Goal: Task Accomplishment & Management: Manage account settings

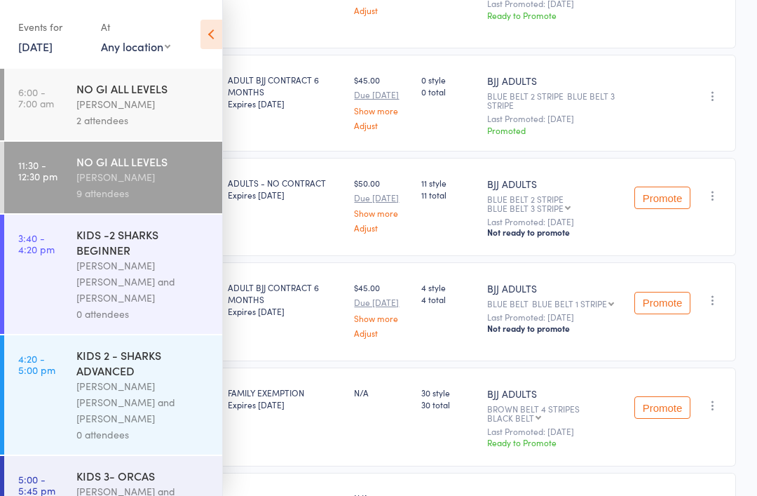
click at [129, 277] on div "[PERSON_NAME] [PERSON_NAME] and [PERSON_NAME]" at bounding box center [143, 281] width 134 height 48
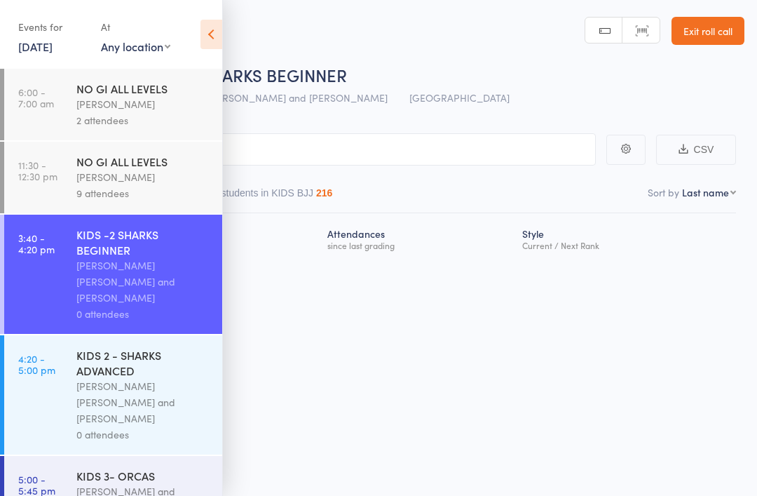
click at [217, 27] on icon at bounding box center [212, 34] width 22 height 29
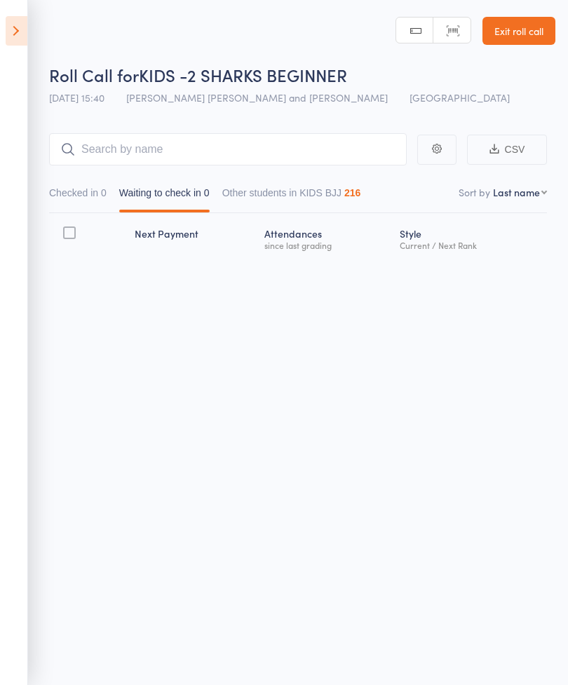
click at [566, 157] on main "CSV Checked in 0 Waiting to check in 0 Other students in KIDS BJJ 216 Sort by L…" at bounding box center [284, 215] width 568 height 207
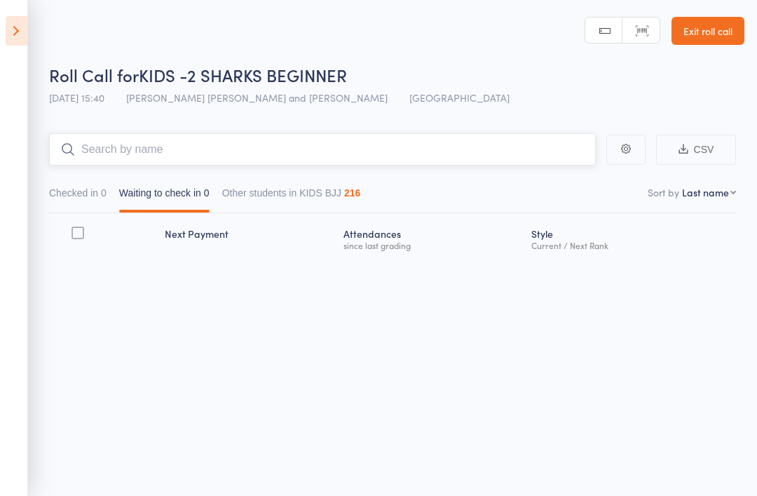
click at [120, 154] on input "search" at bounding box center [322, 149] width 547 height 32
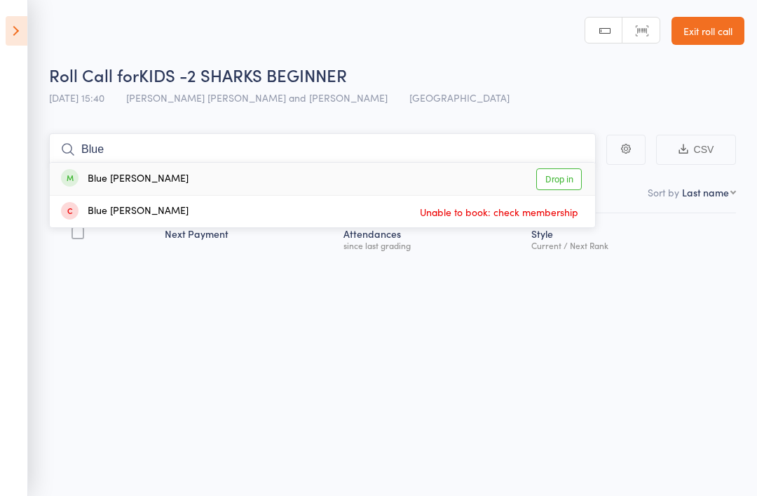
type input "Blue"
click at [558, 177] on link "Drop in" at bounding box center [559, 179] width 46 height 22
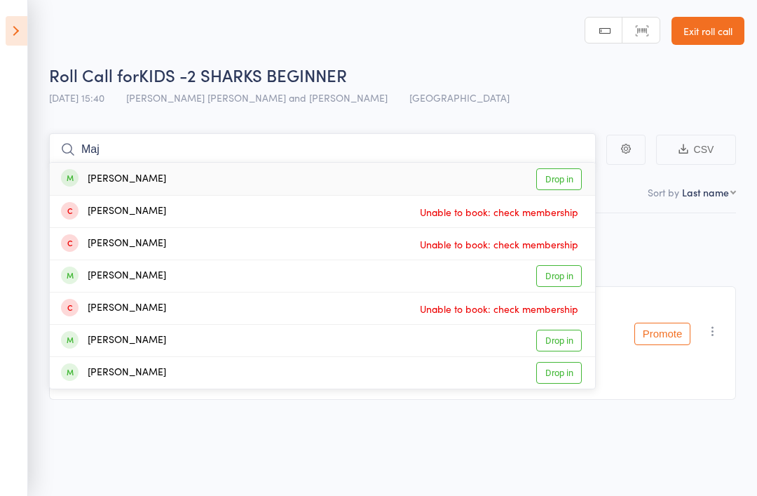
type input "Maj"
click at [564, 176] on link "Drop in" at bounding box center [559, 179] width 46 height 22
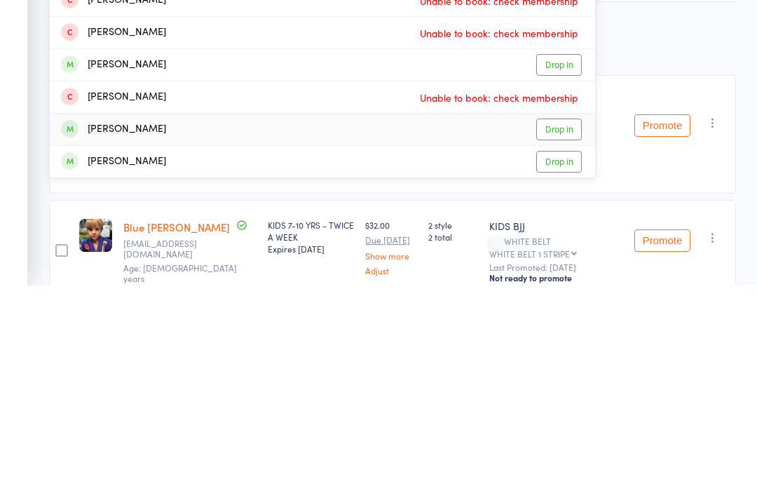
type input "Maj"
click at [83, 325] on div "Archie Majlinger Drop in" at bounding box center [323, 341] width 546 height 32
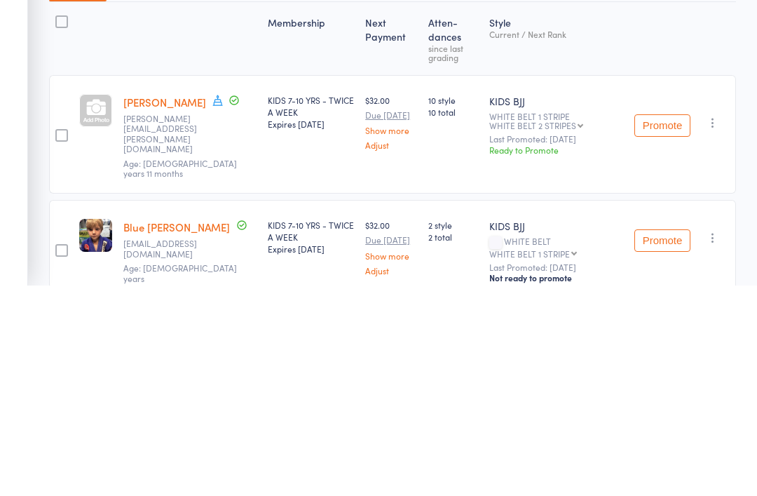
scroll to position [43, 0]
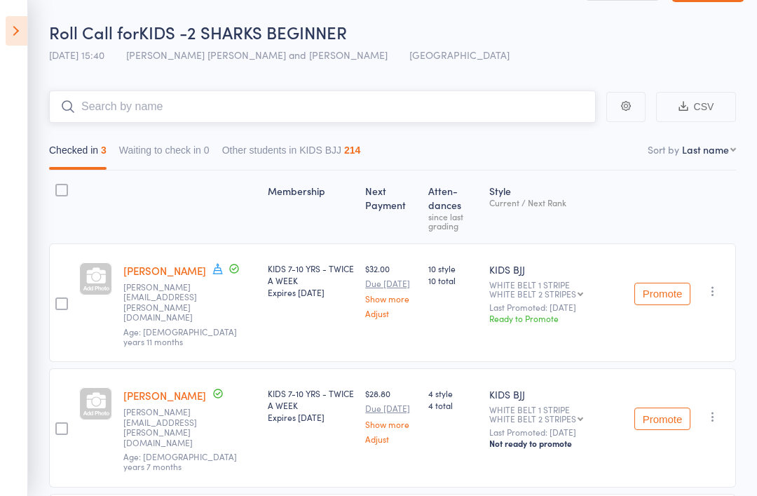
click at [422, 107] on input "search" at bounding box center [322, 106] width 547 height 32
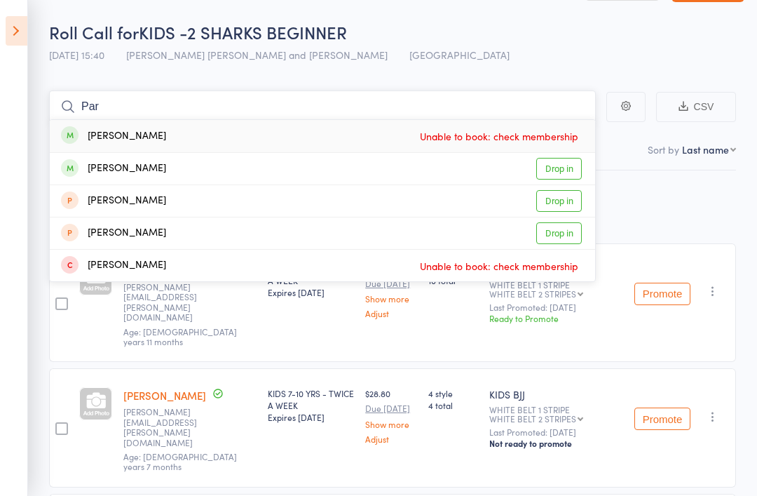
click at [424, 107] on input "Par" at bounding box center [322, 106] width 547 height 32
type input "Par"
click at [128, 173] on div "Parker Holmes" at bounding box center [113, 169] width 105 height 16
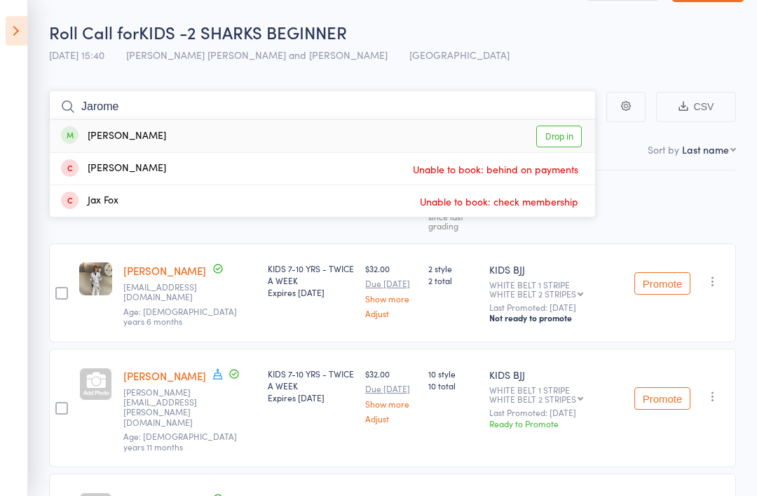
type input "Jarome"
click at [571, 137] on link "Drop in" at bounding box center [559, 137] width 46 height 22
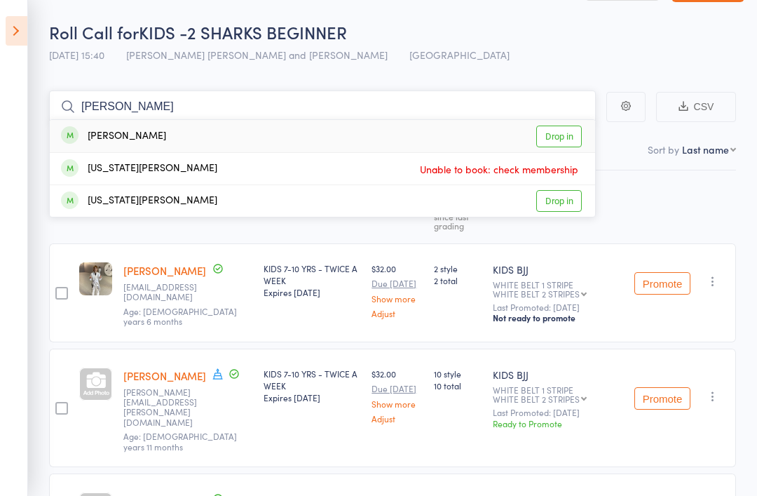
type input "Gia"
click at [559, 136] on link "Drop in" at bounding box center [559, 137] width 46 height 22
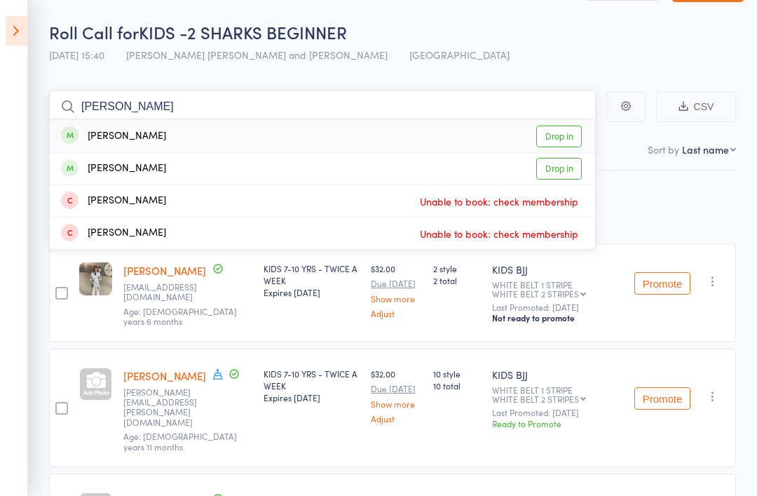
type input "Jude"
click at [93, 135] on div "Jude Backo" at bounding box center [113, 136] width 105 height 16
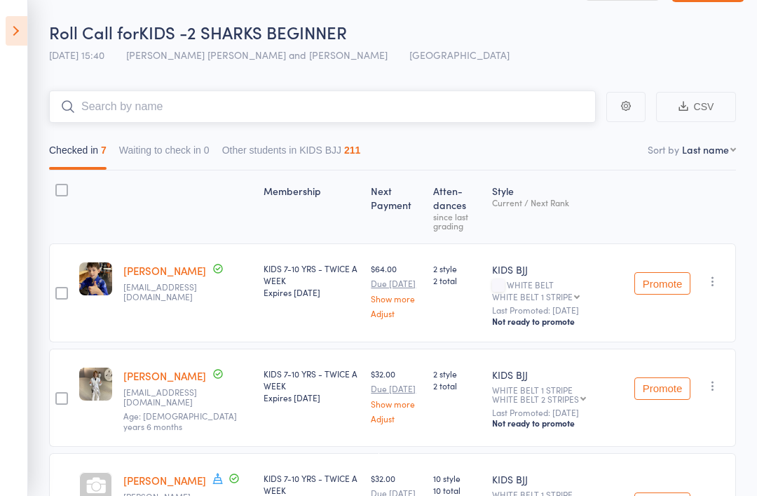
click at [320, 107] on input "search" at bounding box center [322, 106] width 547 height 32
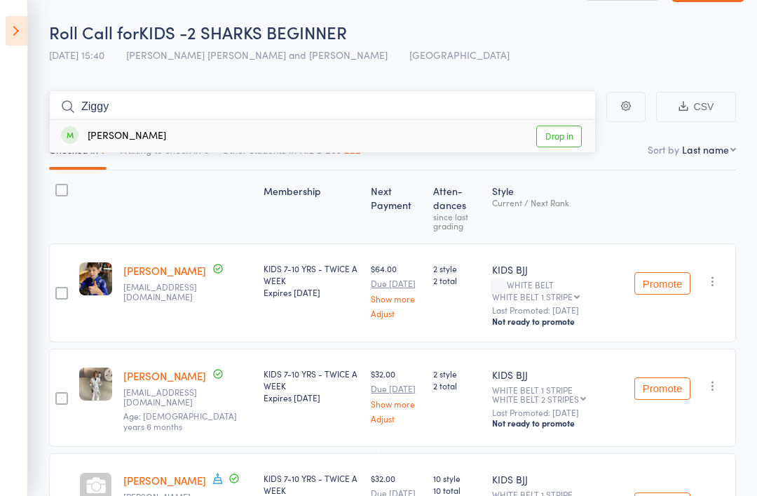
type input "Ziggy"
click at [241, 147] on div "Ziggy Mruck-Turner Drop in" at bounding box center [323, 136] width 546 height 32
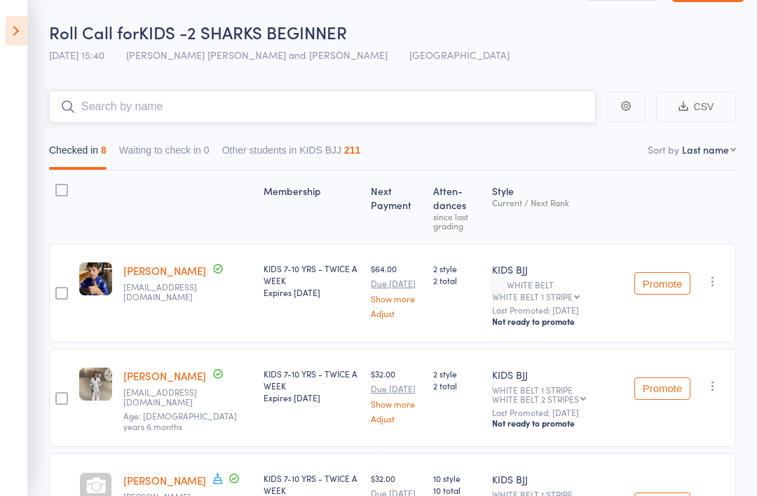
click at [233, 107] on input "search" at bounding box center [322, 106] width 547 height 32
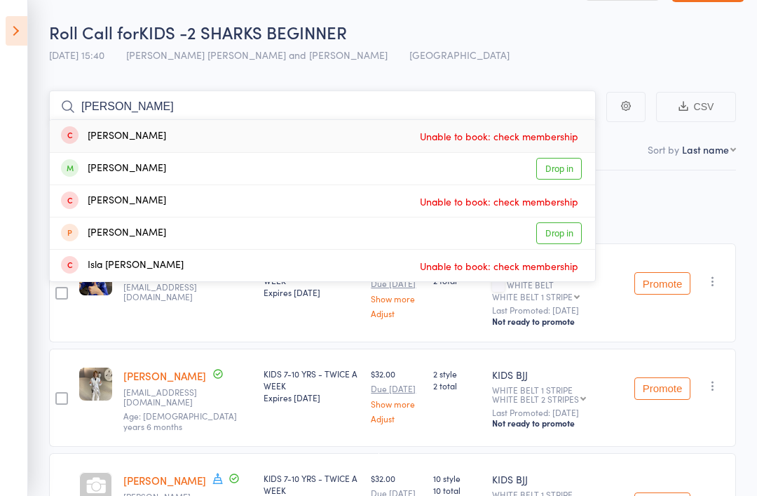
type input "Leo"
click at [227, 167] on div "Leonardo Ruby Drop in" at bounding box center [323, 169] width 546 height 32
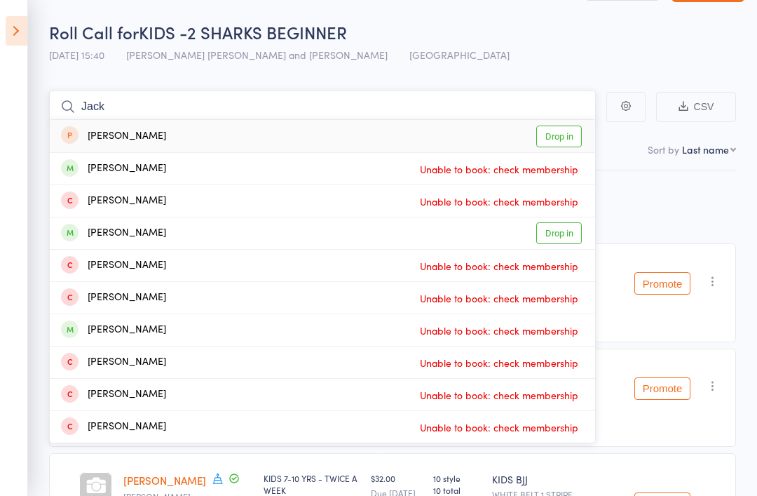
scroll to position [42, 0]
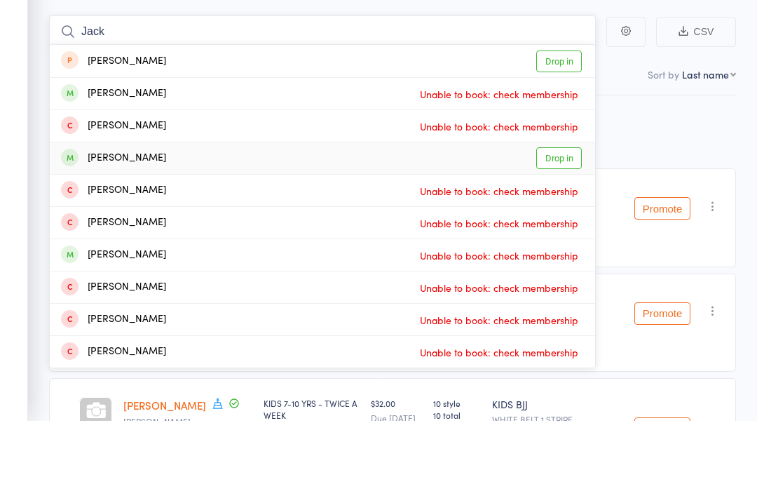
type input "Jack"
click at [569, 223] on link "Drop in" at bounding box center [559, 234] width 46 height 22
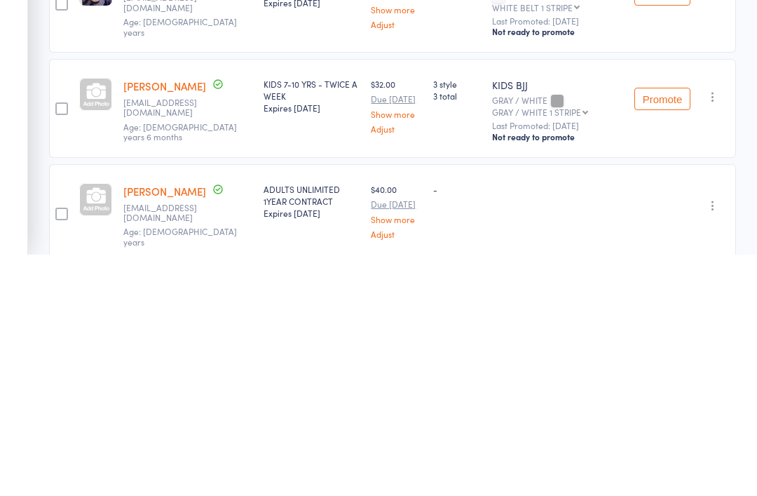
scroll to position [858, 0]
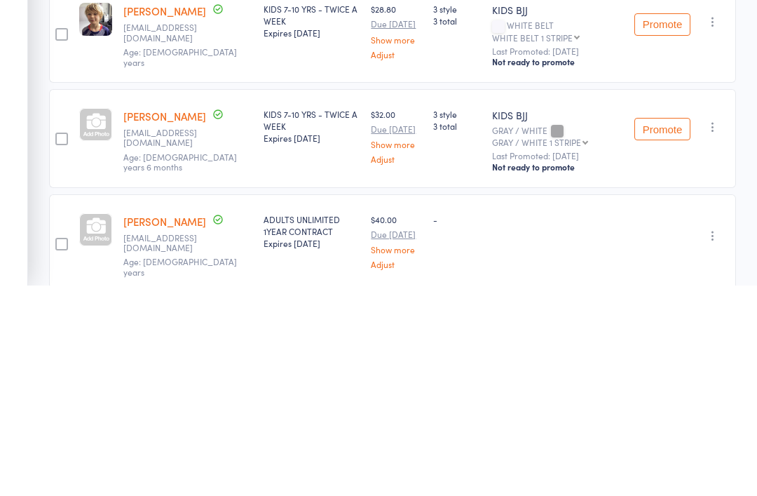
click at [719, 439] on icon "button" at bounding box center [713, 446] width 14 height 14
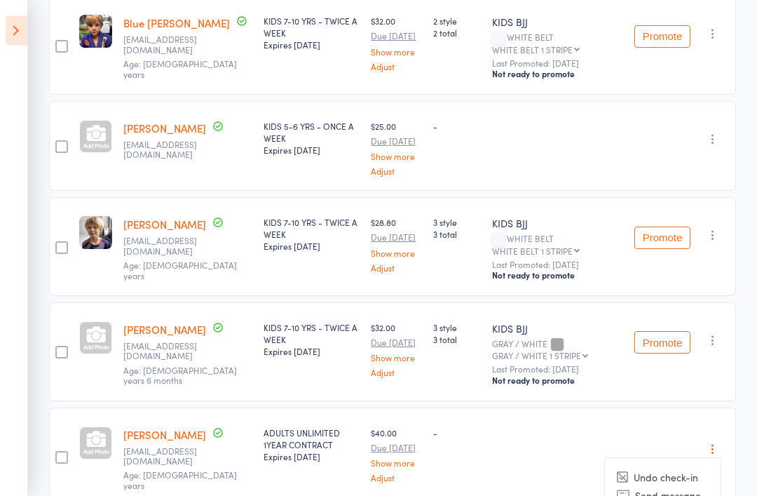
scroll to position [879, 0]
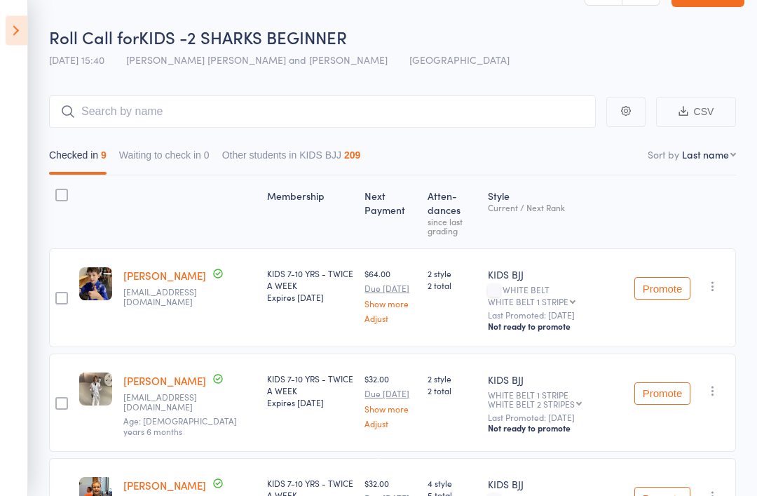
scroll to position [0, 0]
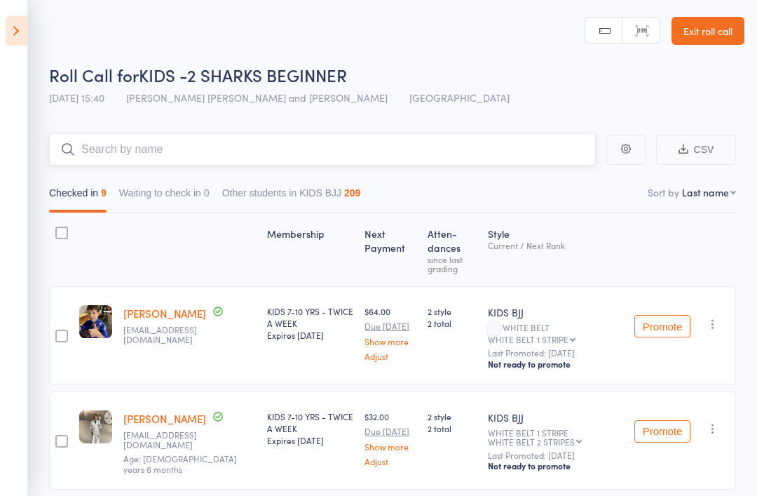
click at [266, 163] on input "search" at bounding box center [322, 149] width 547 height 32
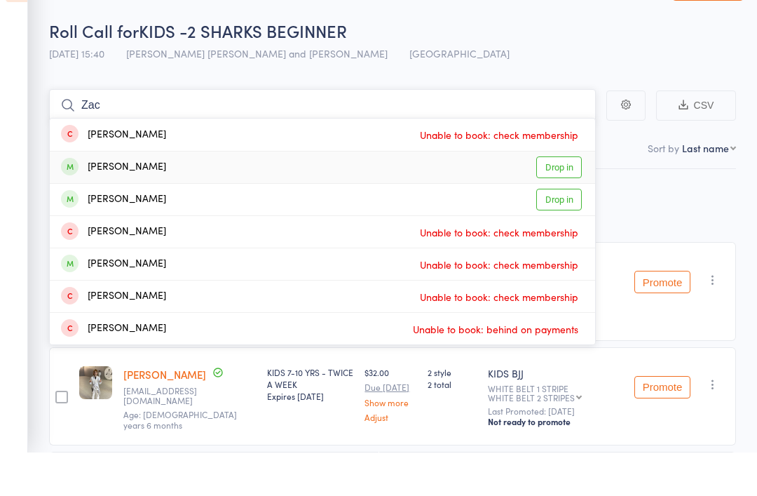
type input "Zac"
click at [546, 201] on link "Drop in" at bounding box center [559, 212] width 46 height 22
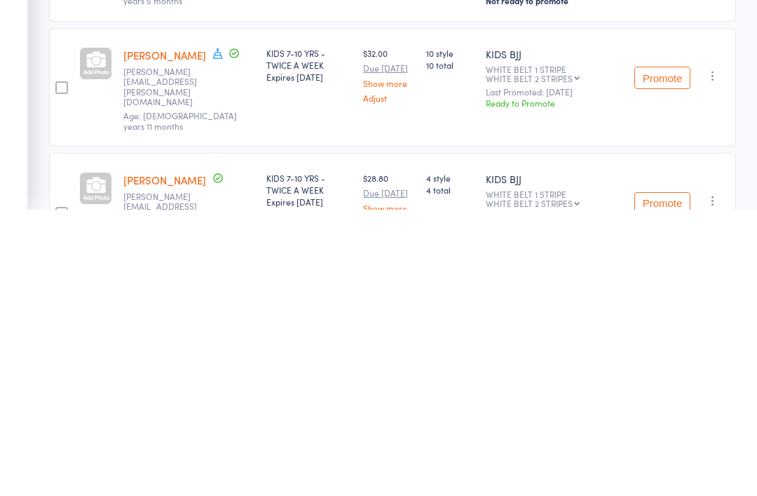
scroll to position [306, 0]
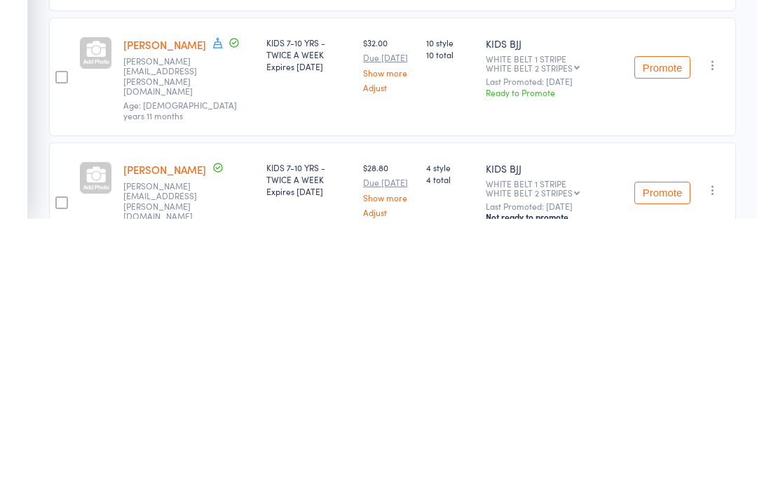
click at [616, 488] on div "Not ready to promote" at bounding box center [554, 493] width 137 height 11
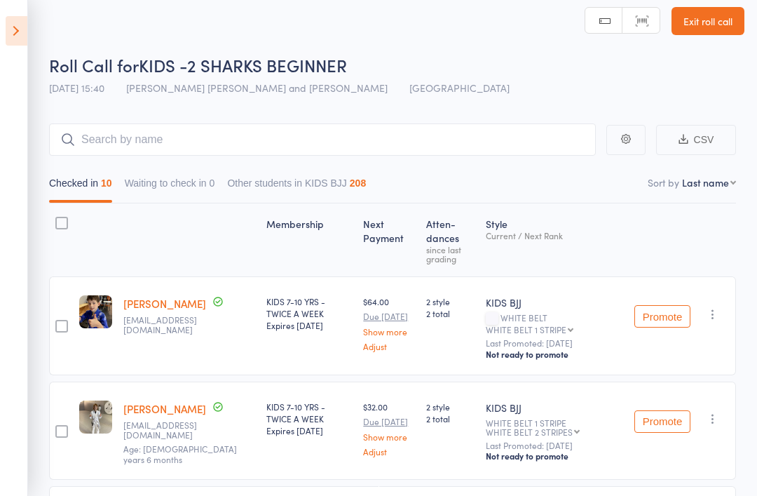
scroll to position [0, 0]
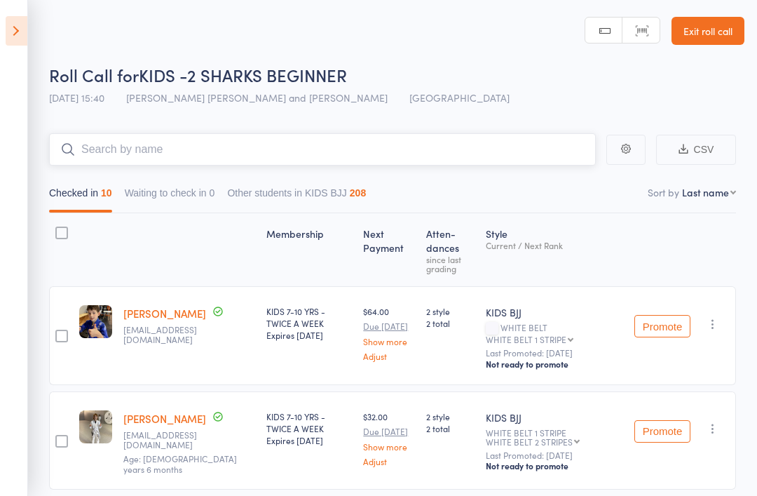
click at [102, 137] on input "search" at bounding box center [322, 149] width 547 height 32
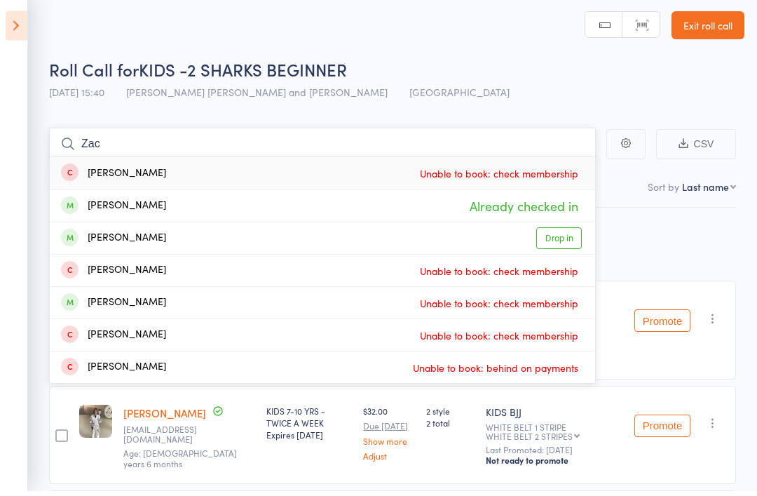
type input "Zac"
click at [554, 233] on link "Drop in" at bounding box center [559, 244] width 46 height 22
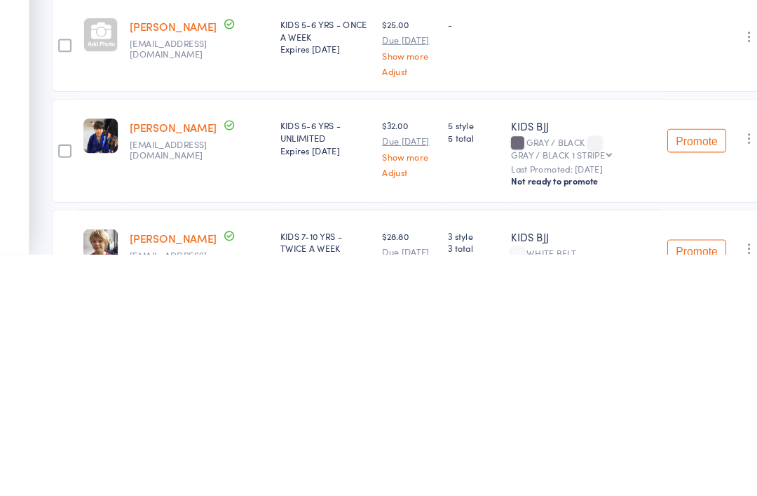
scroll to position [839, 0]
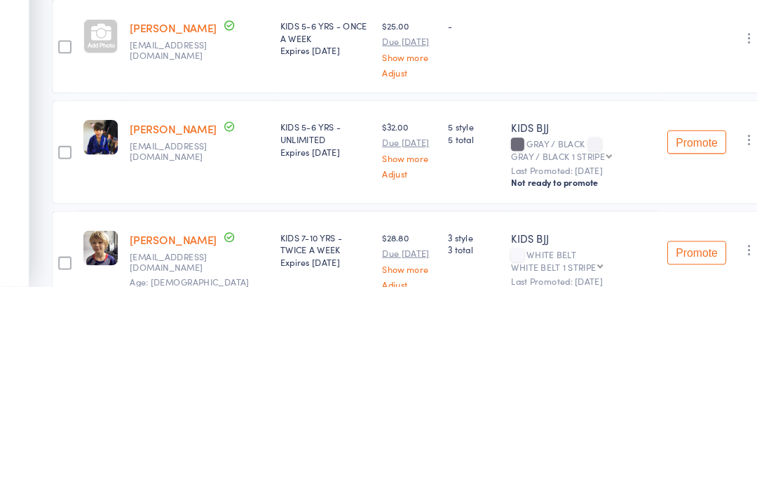
click at [708, 349] on icon "button" at bounding box center [713, 356] width 14 height 14
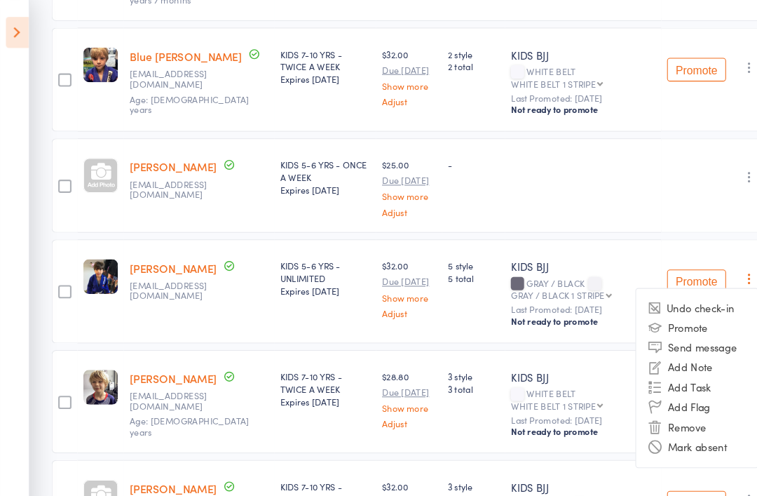
click at [659, 396] on li "Remove" at bounding box center [663, 405] width 116 height 19
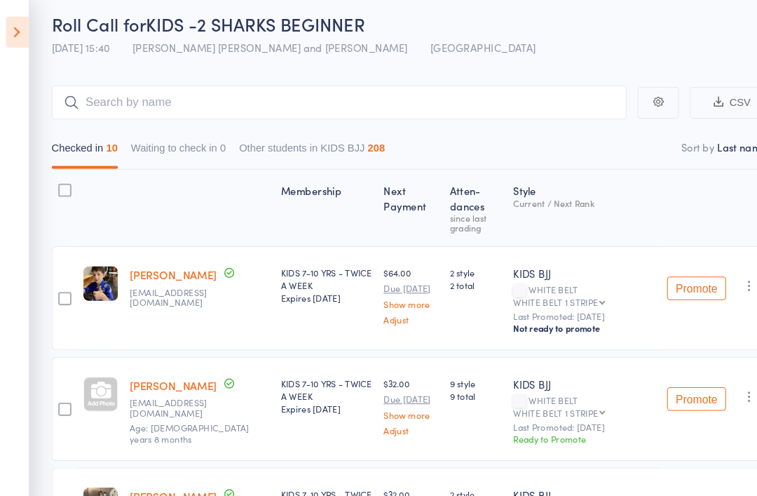
scroll to position [58, 0]
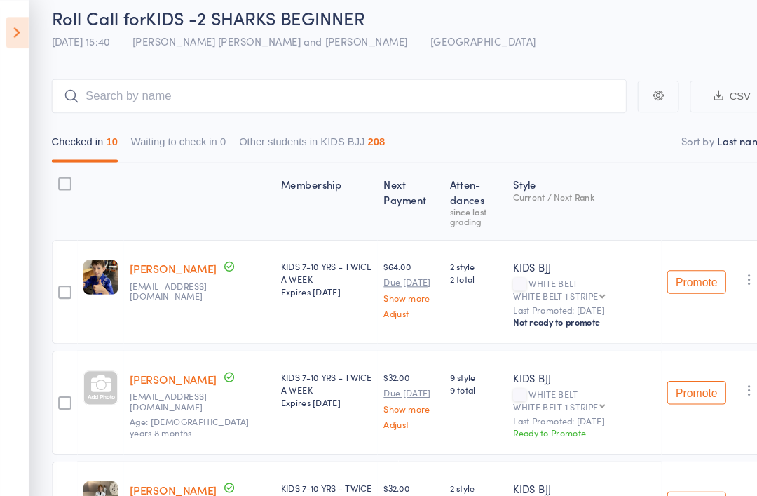
click at [98, 354] on div at bounding box center [95, 368] width 33 height 33
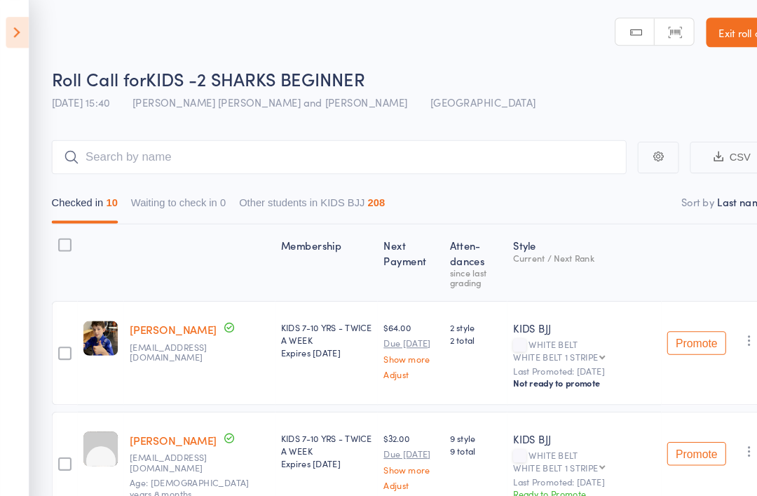
click at [0, 495] on aside "Events for 13 Aug, 2025 13 Aug, 2025 August 2025 Sun Mon Tue Wed Thu Fri Sat 31…" at bounding box center [14, 248] width 28 height 496
click at [25, 33] on icon at bounding box center [17, 30] width 22 height 29
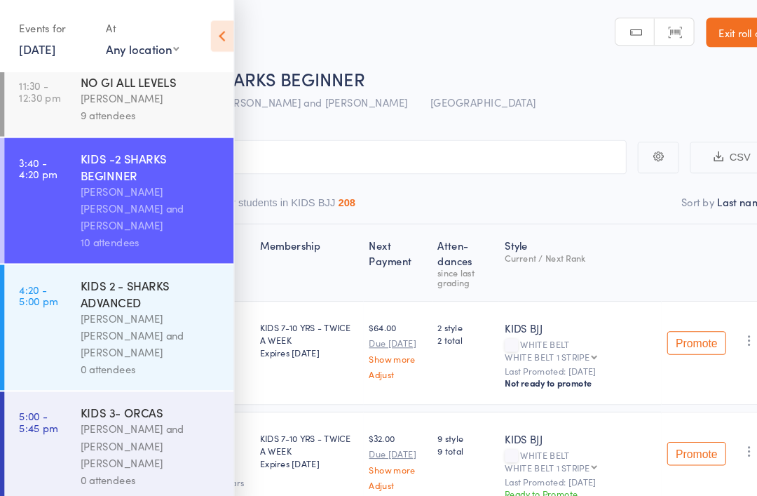
scroll to position [83, 0]
click at [161, 307] on div "[PERSON_NAME] [PERSON_NAME] and [PERSON_NAME]" at bounding box center [143, 319] width 134 height 48
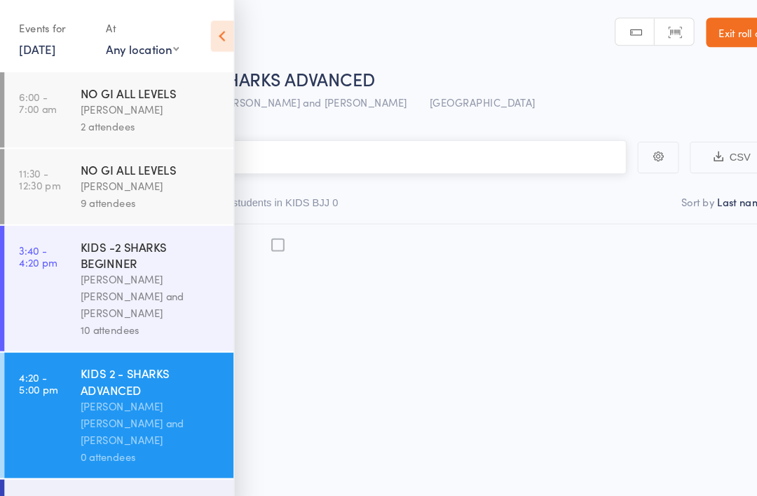
scroll to position [9, 0]
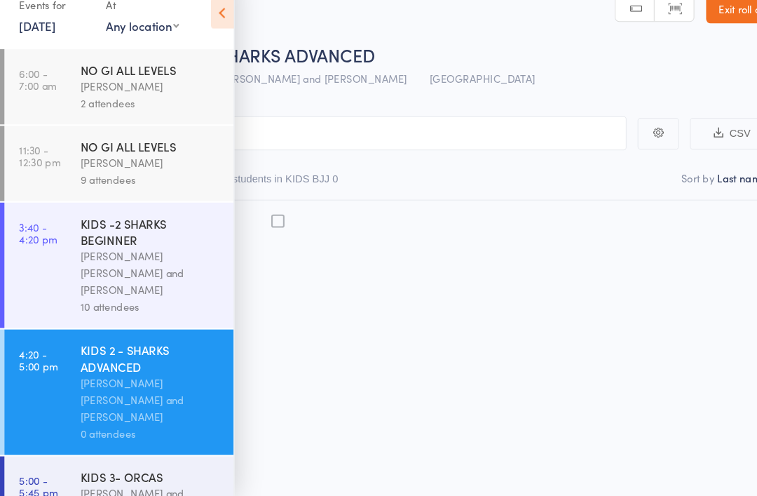
click at [141, 259] on div "[PERSON_NAME] [PERSON_NAME] and [PERSON_NAME]" at bounding box center [143, 281] width 134 height 48
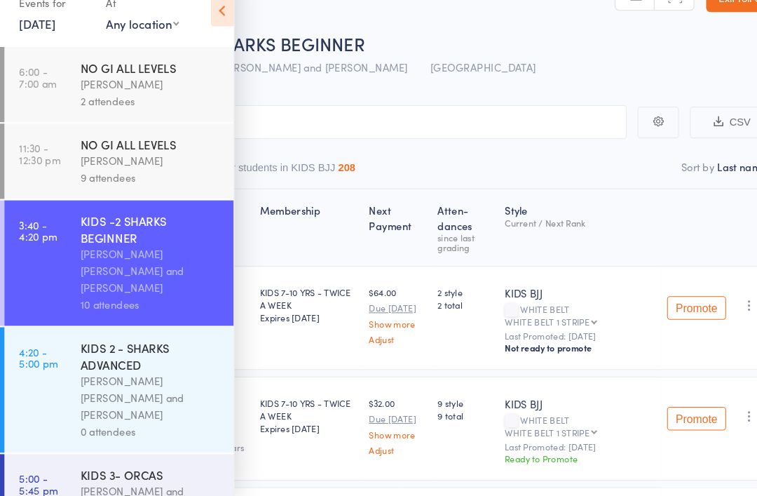
click at [175, 347] on div "KIDS 2 - SHARKS ADVANCED" at bounding box center [143, 362] width 134 height 31
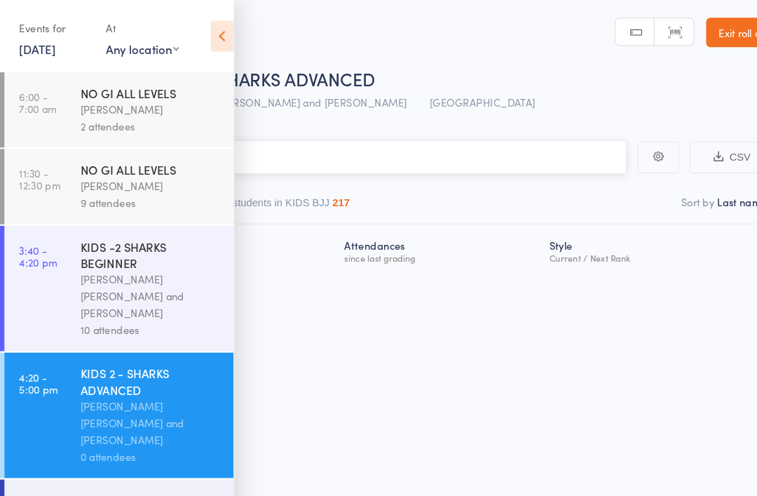
click at [295, 149] on input "search" at bounding box center [308, 149] width 575 height 32
click at [588, 71] on div "Roll Call for KIDS 2 - SHARKS ADVANCED" at bounding box center [397, 74] width 696 height 23
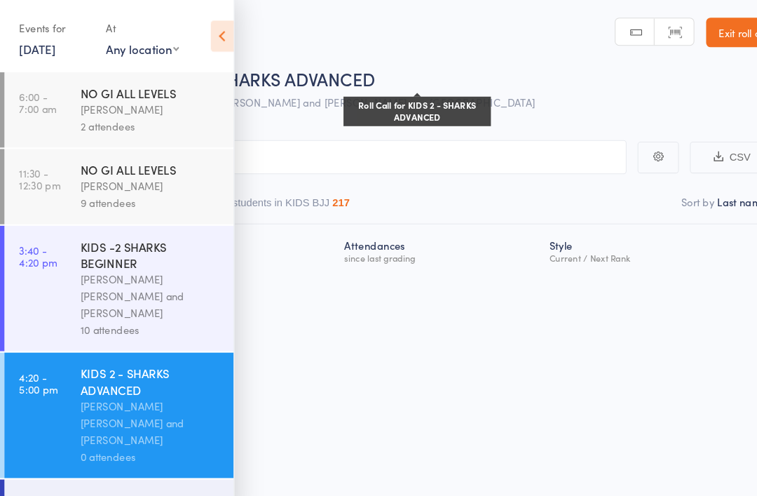
click at [209, 41] on icon at bounding box center [212, 34] width 22 height 29
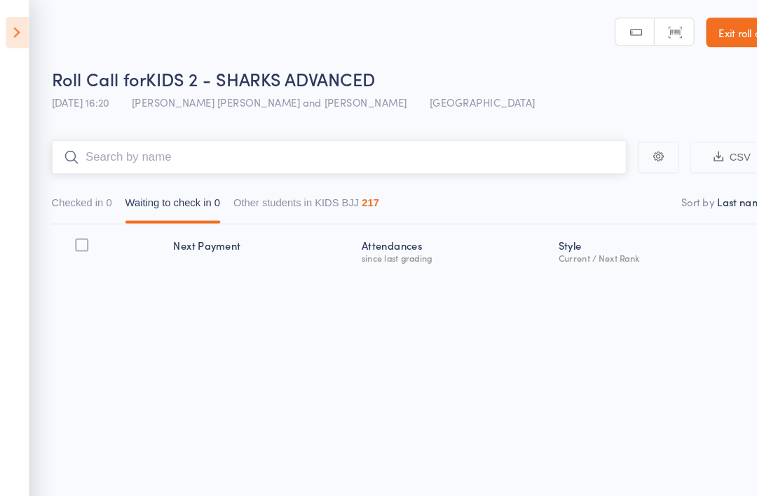
click at [241, 148] on input "search" at bounding box center [322, 149] width 547 height 32
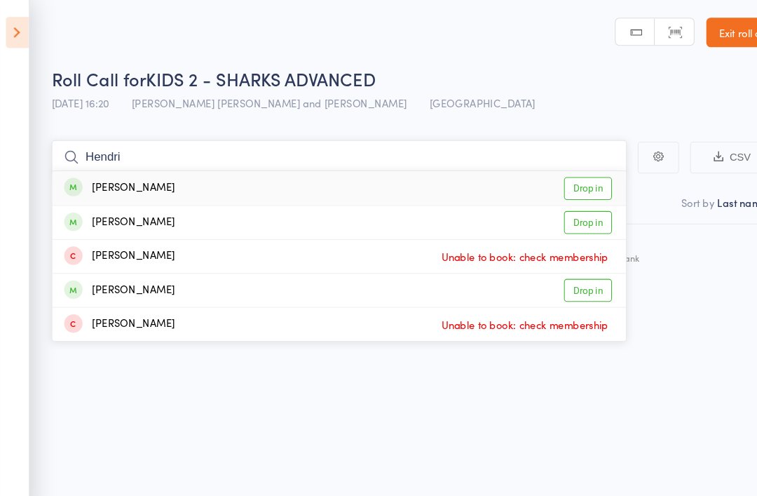
type input "Hendri"
click at [140, 181] on div "hendrix Kelly" at bounding box center [113, 179] width 105 height 16
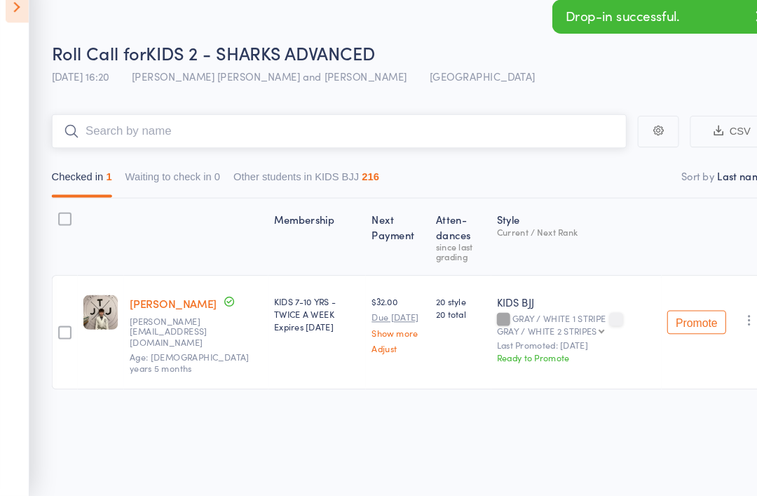
scroll to position [10, 0]
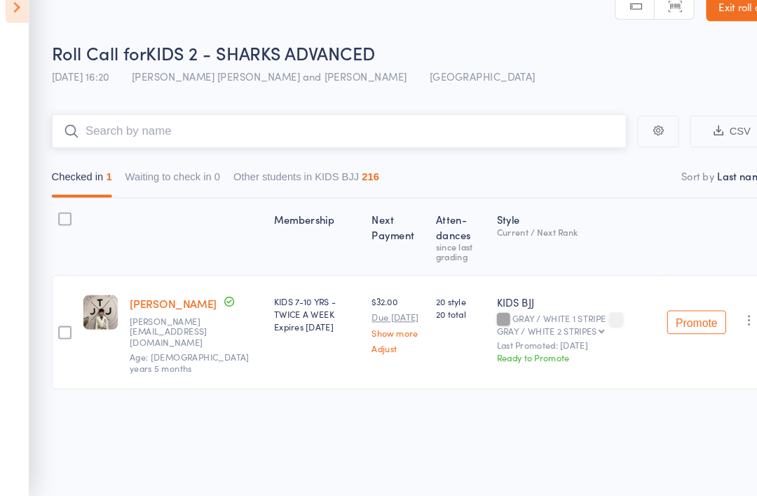
click at [104, 133] on input "search" at bounding box center [322, 149] width 547 height 32
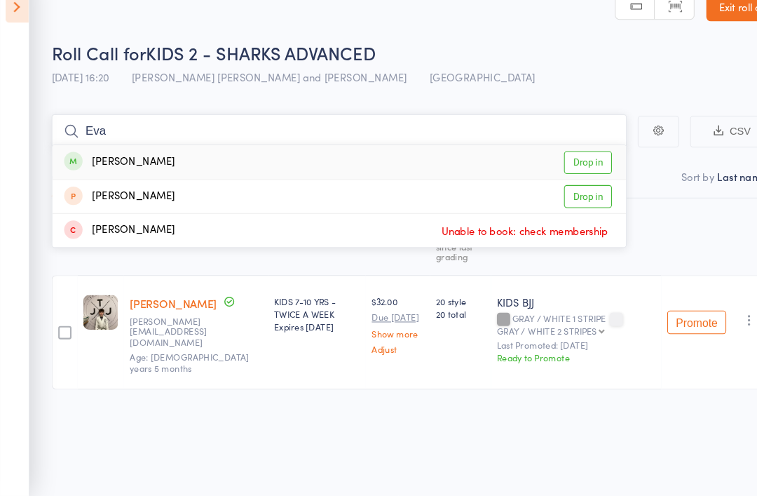
type input "Eva"
click at [555, 168] on link "Drop in" at bounding box center [559, 179] width 46 height 22
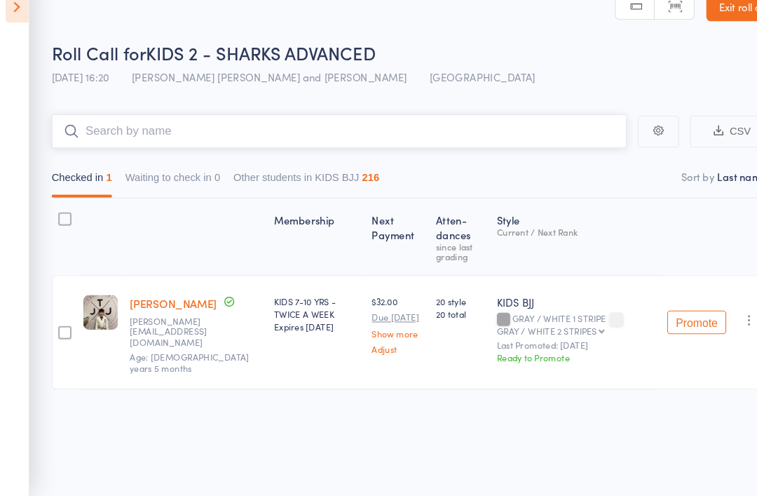
click at [135, 133] on input "search" at bounding box center [322, 149] width 547 height 32
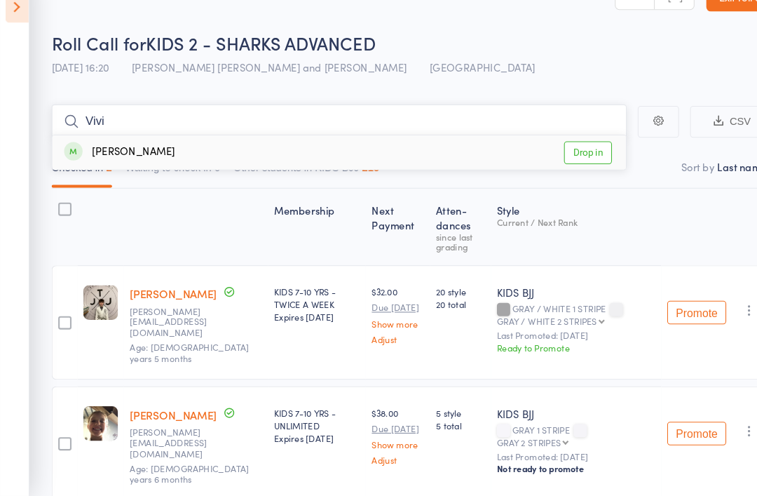
type input "Vivi"
click at [563, 158] on link "Drop in" at bounding box center [559, 169] width 46 height 22
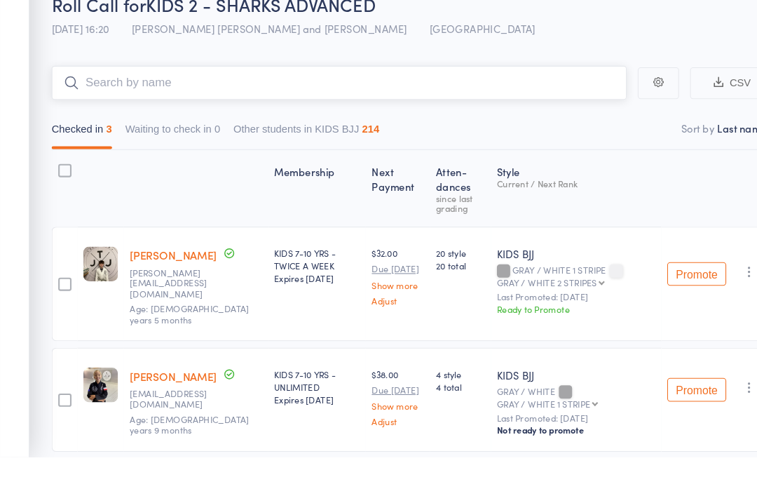
click at [86, 123] on input "search" at bounding box center [322, 139] width 547 height 32
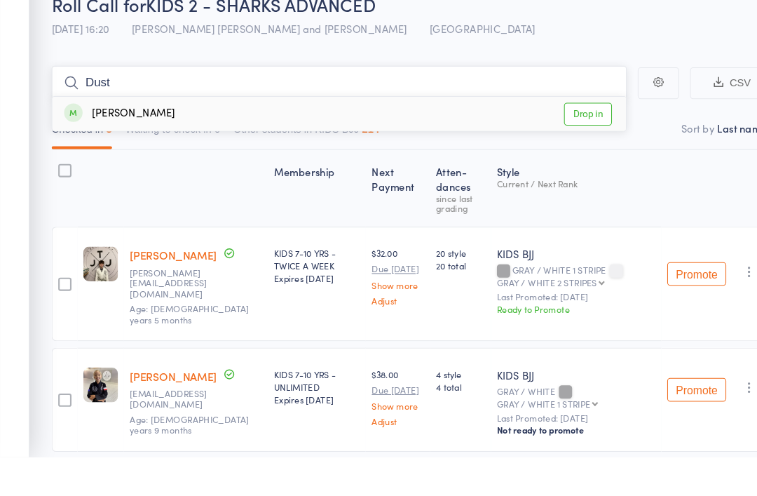
type input "Dust"
click at [562, 158] on link "Drop in" at bounding box center [559, 169] width 46 height 22
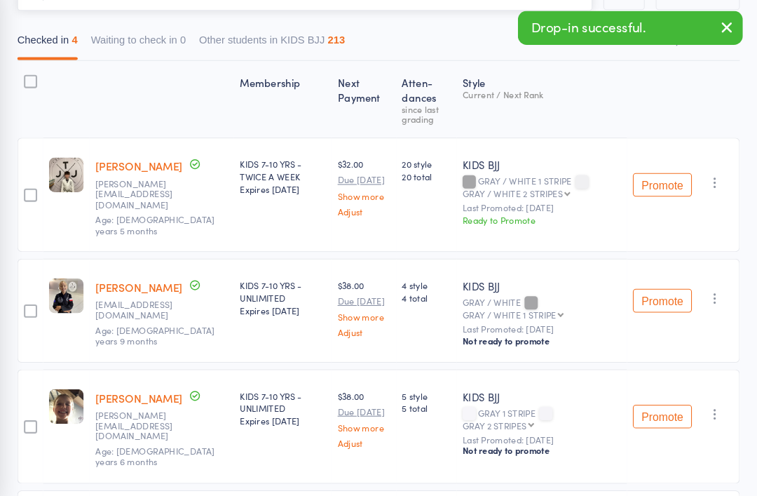
scroll to position [0, 0]
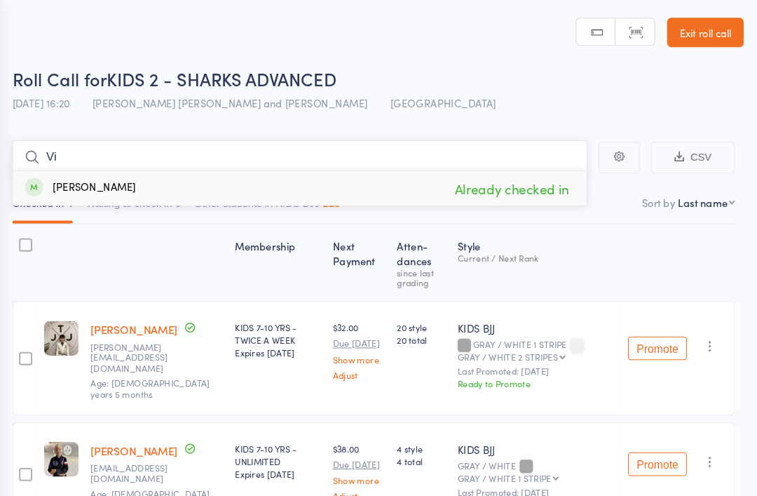
type input "V"
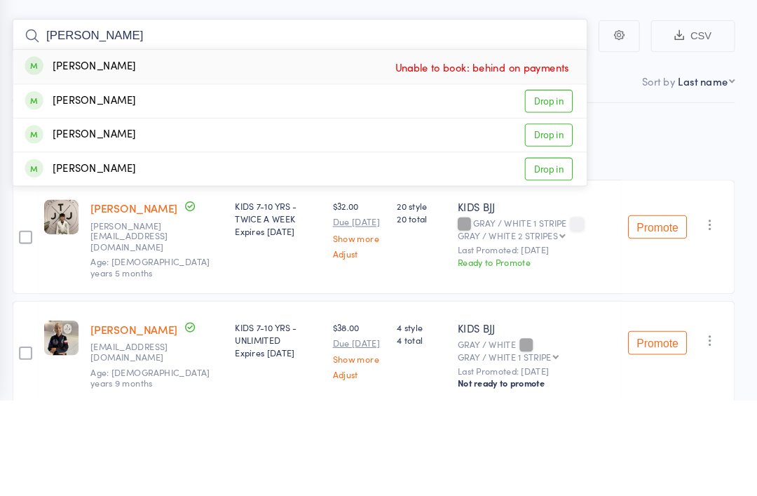
type input "Gabriel"
click at [536, 265] on link "Drop in" at bounding box center [559, 276] width 46 height 22
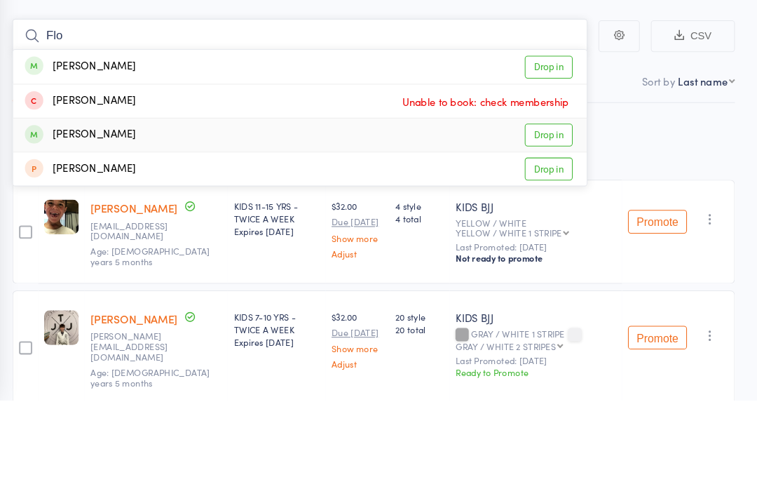
type input "Flo"
click at [536, 233] on link "Drop in" at bounding box center [559, 244] width 46 height 22
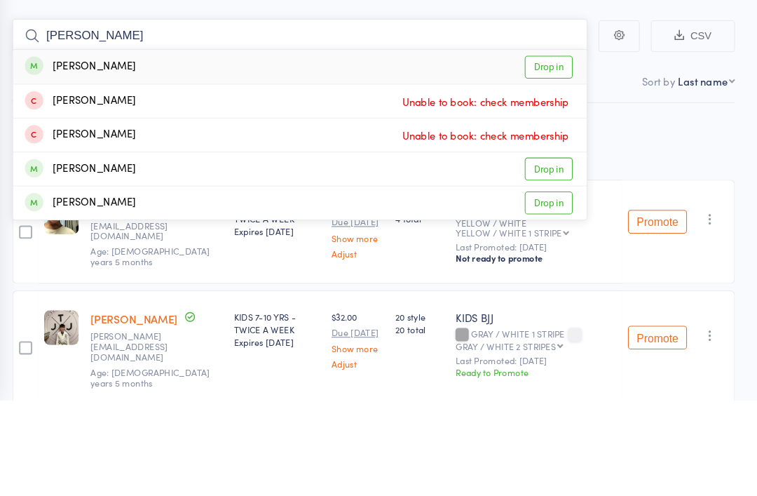
type input "Tyson"
click at [536, 168] on link "Drop in" at bounding box center [559, 179] width 46 height 22
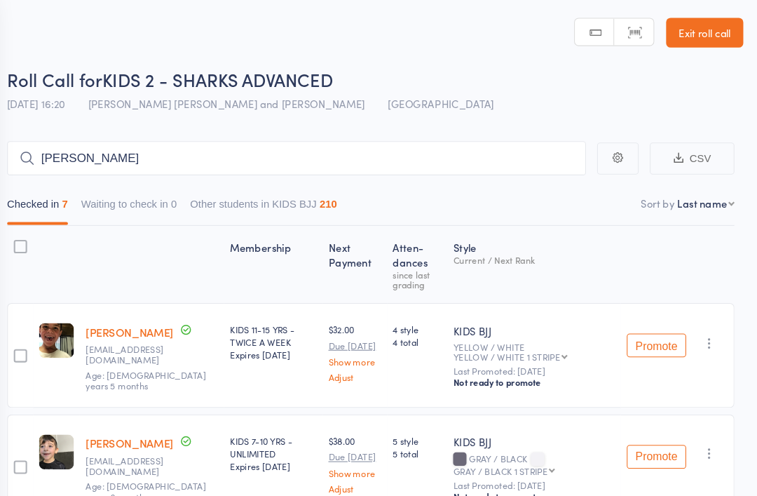
click at [288, 135] on input "Luca" at bounding box center [322, 149] width 547 height 32
click at [198, 150] on input "Luca" at bounding box center [322, 149] width 547 height 32
type input "L"
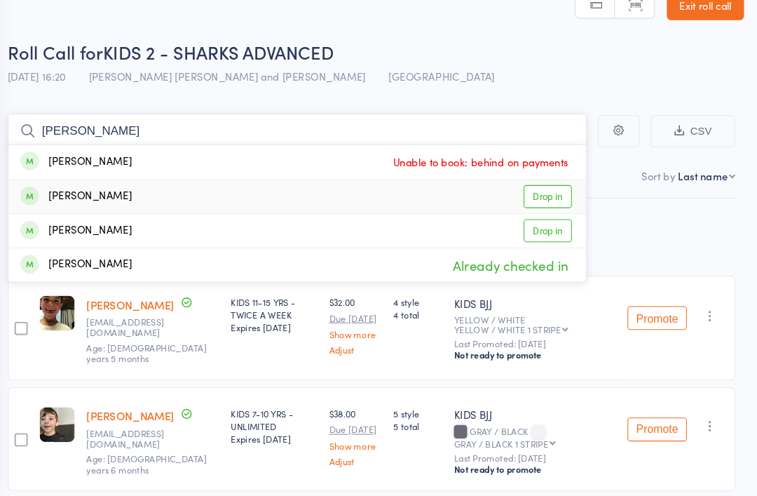
type input "Gabriel"
click at [536, 201] on link "Drop in" at bounding box center [559, 212] width 46 height 22
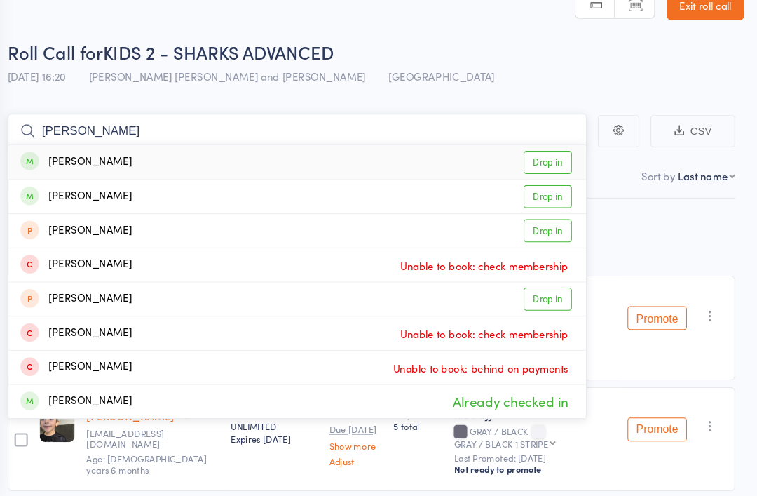
type input "Charlie schmid"
click at [123, 163] on div "Charlie Schmid Drop in" at bounding box center [323, 179] width 546 height 32
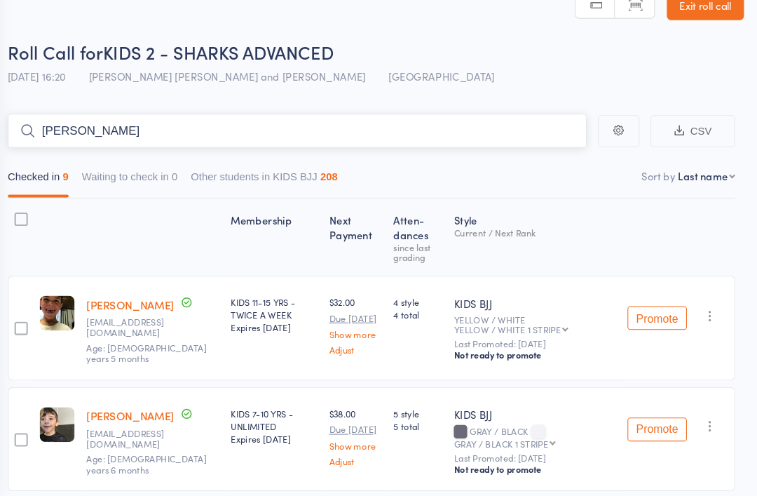
type input "Matthew"
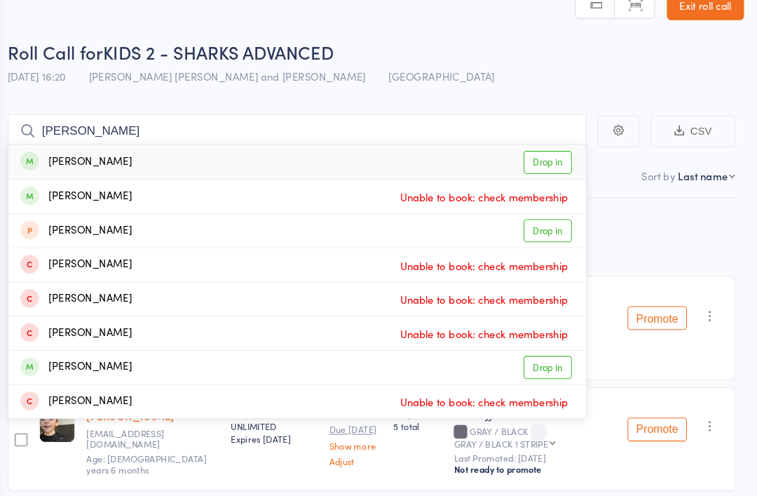
click at [61, 171] on div "Matthew Taylor" at bounding box center [113, 179] width 105 height 16
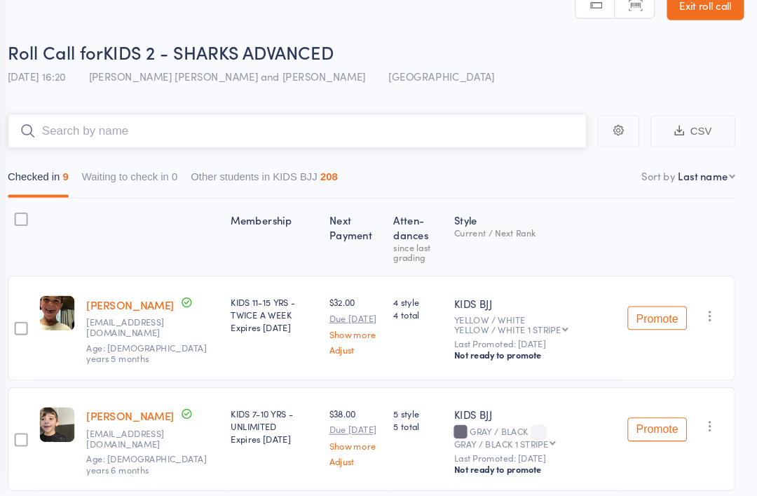
click at [58, 180] on button "Checked in 9" at bounding box center [78, 196] width 58 height 32
type input "M"
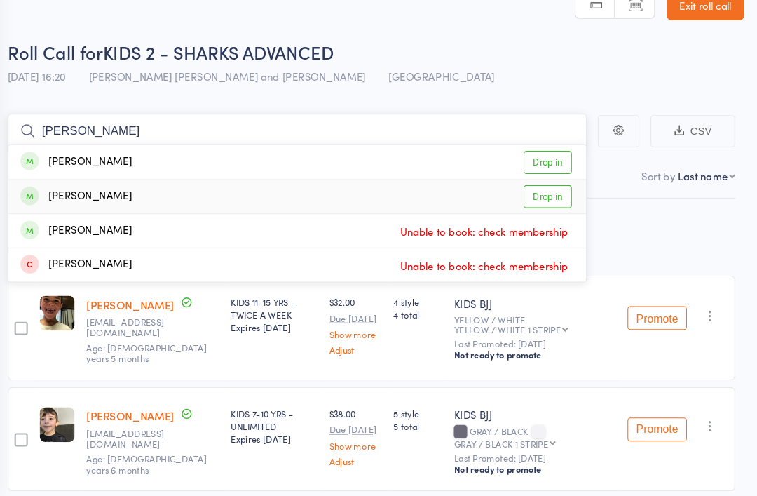
type input "Michael"
click at [536, 201] on link "Drop in" at bounding box center [559, 212] width 46 height 22
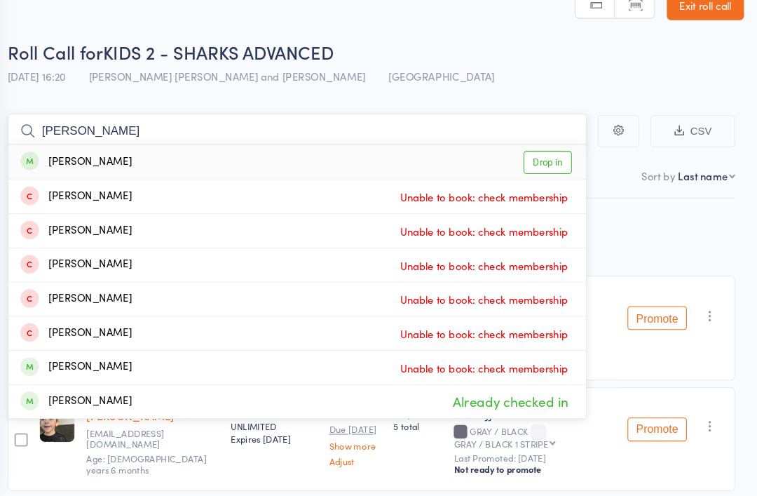
type input "Mathias"
click at [130, 163] on div "Mathias Souto Drop in" at bounding box center [323, 179] width 546 height 32
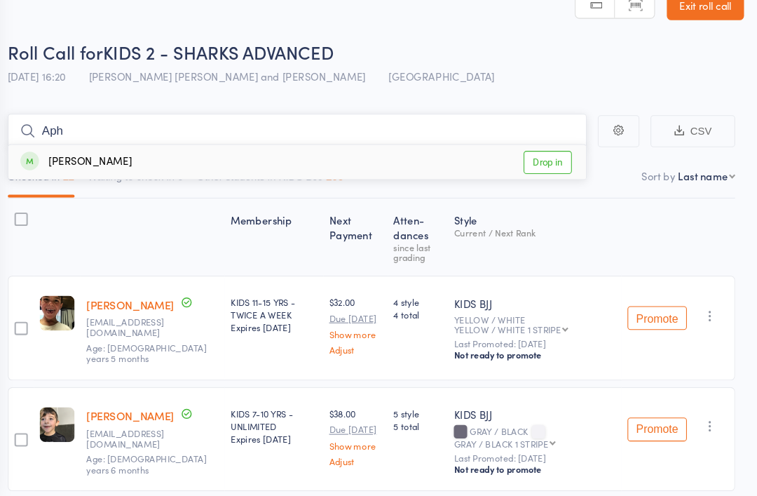
type input "Aph"
click at [66, 171] on div "Aphra MORRISON" at bounding box center [113, 179] width 105 height 16
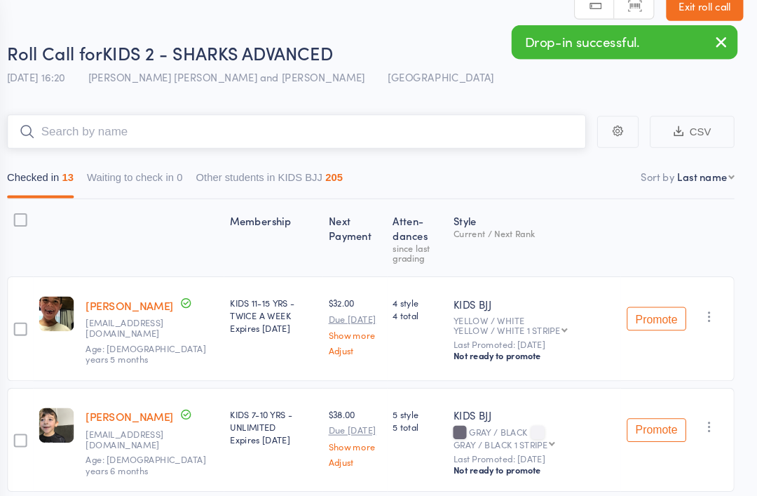
click at [144, 126] on input "search" at bounding box center [322, 124] width 547 height 32
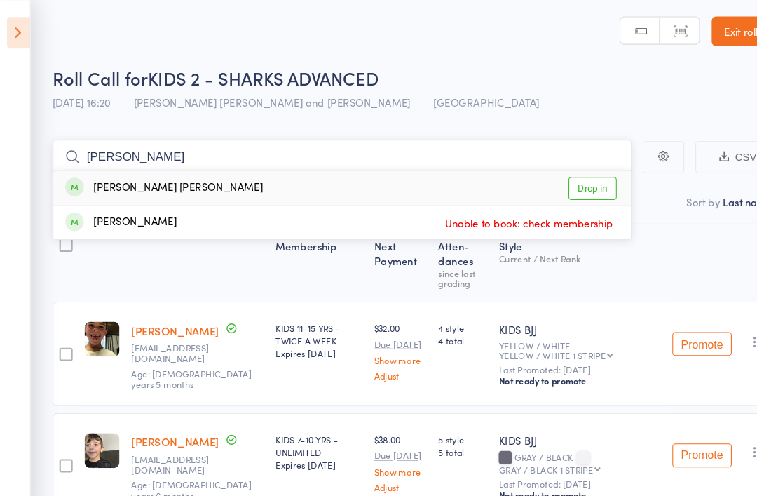
scroll to position [0, 0]
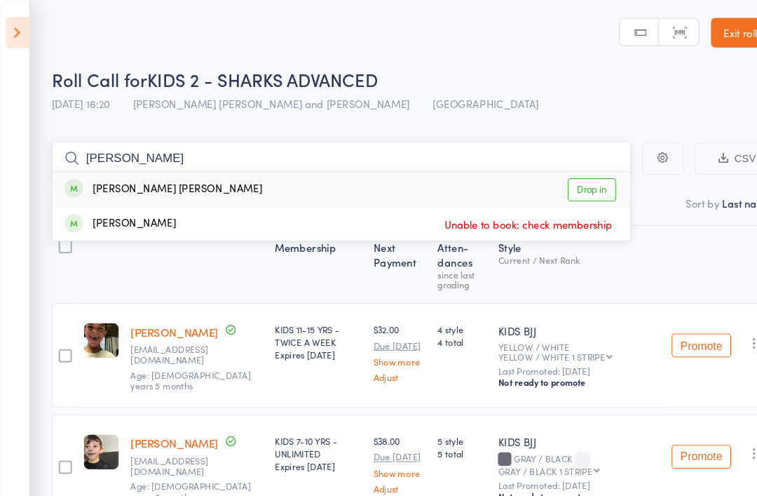
type input "Wolff"
click at [573, 173] on link "Drop in" at bounding box center [559, 179] width 46 height 22
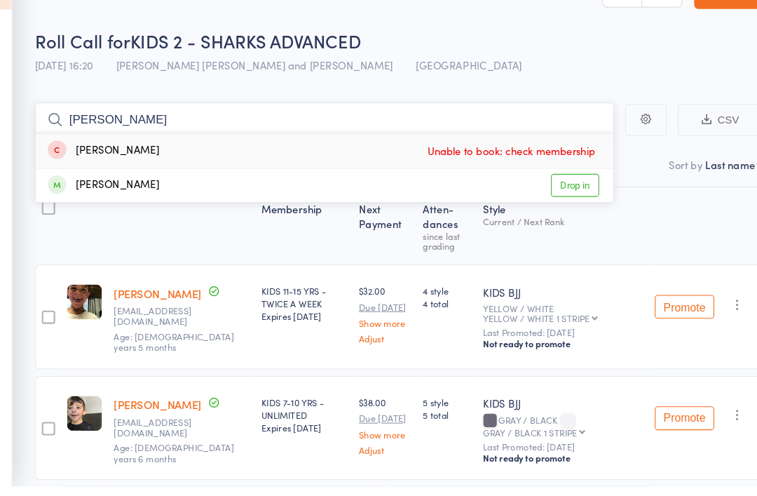
type input "Tyler"
click at [72, 196] on div "Tyler Fountain Drop in" at bounding box center [323, 212] width 546 height 32
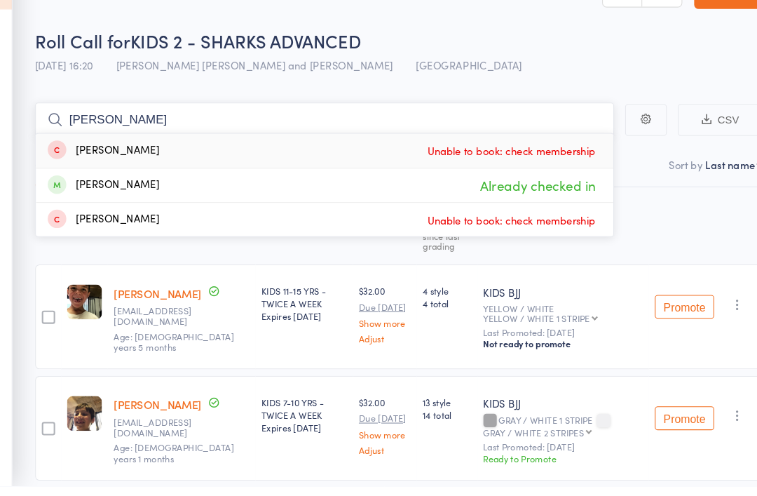
type input "T"
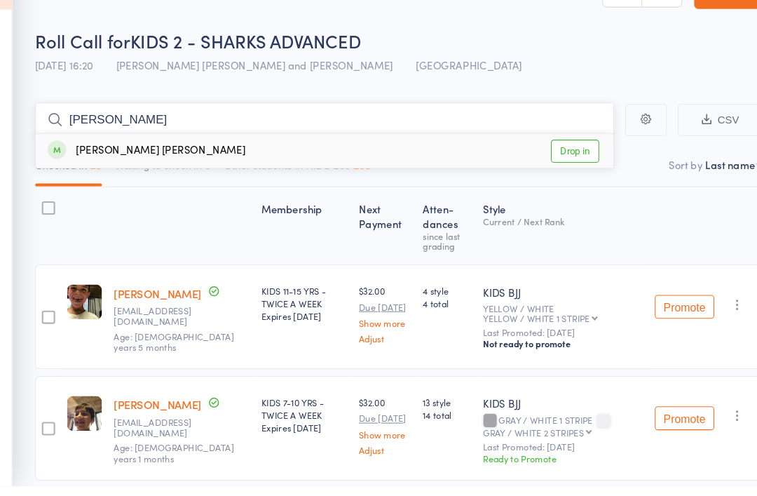
type input "Maddox"
click at [164, 163] on div "Maddox Smith Drop in" at bounding box center [323, 179] width 546 height 32
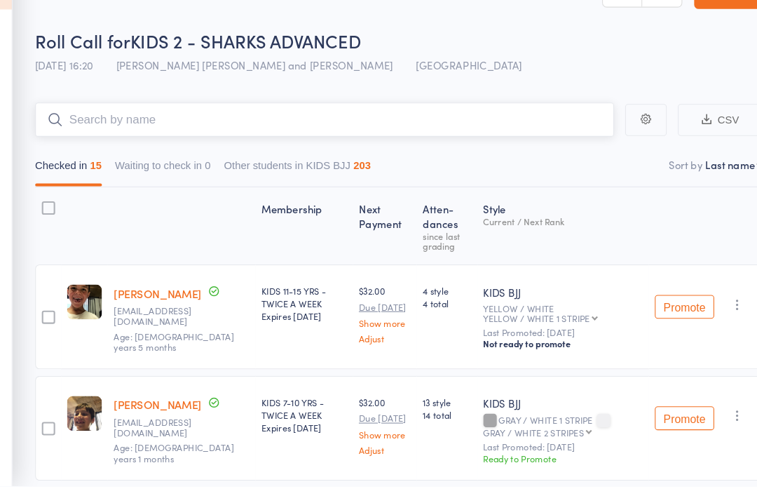
scroll to position [36, 0]
click at [77, 114] on input "search" at bounding box center [322, 113] width 547 height 32
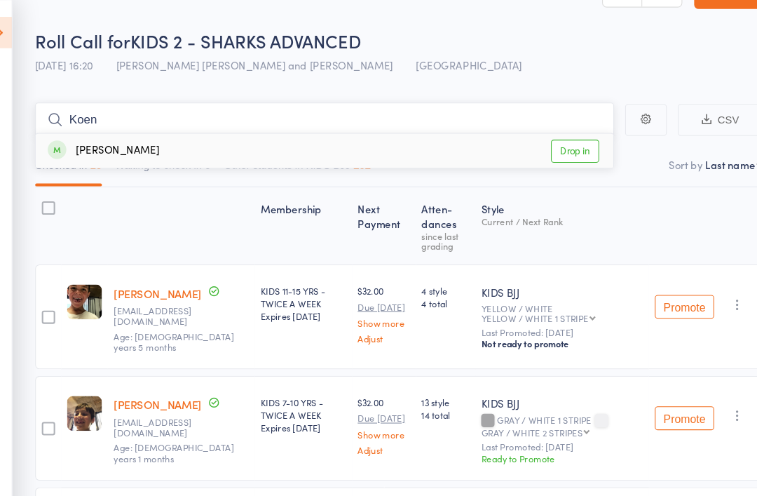
type input "Koen"
click at [67, 137] on div "Koen Webster" at bounding box center [113, 143] width 105 height 16
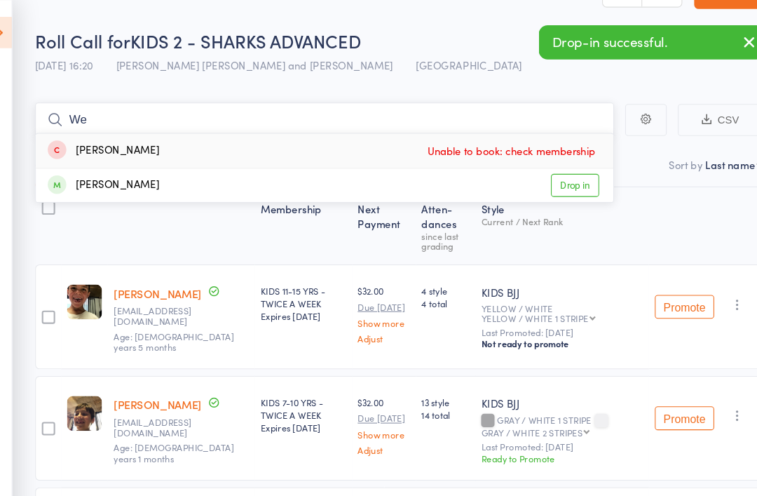
type input "W"
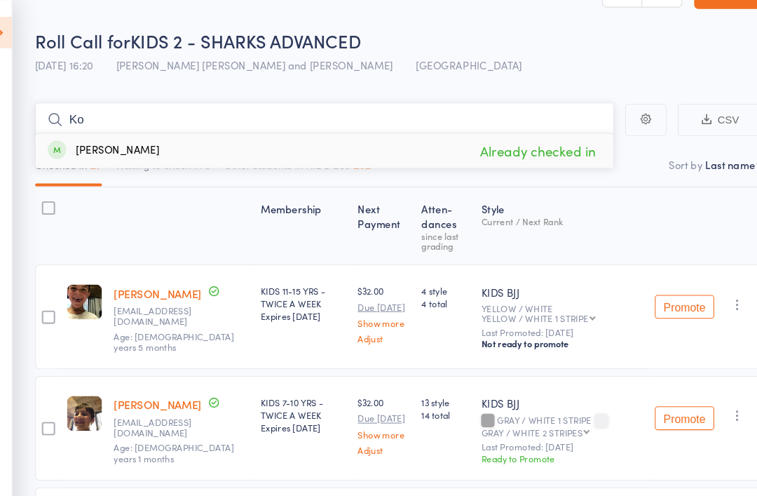
type input "K"
type input "Taj"
click at [539, 138] on link "Drop in" at bounding box center [559, 143] width 46 height 22
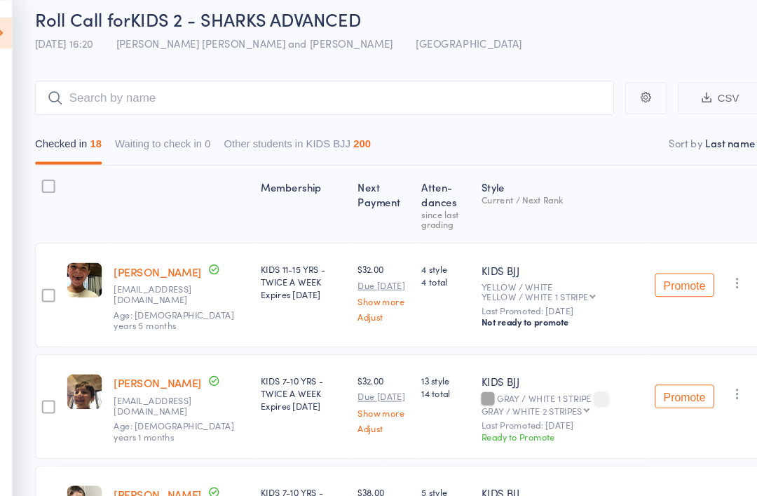
scroll to position [0, 0]
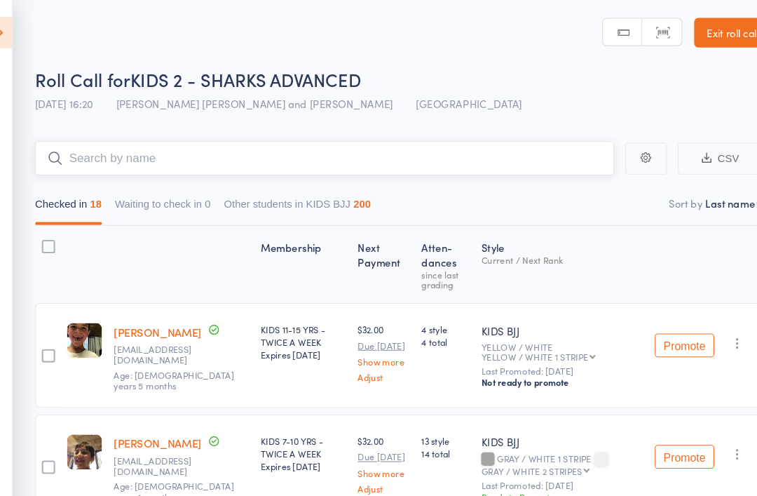
click at [191, 148] on input "search" at bounding box center [322, 149] width 547 height 32
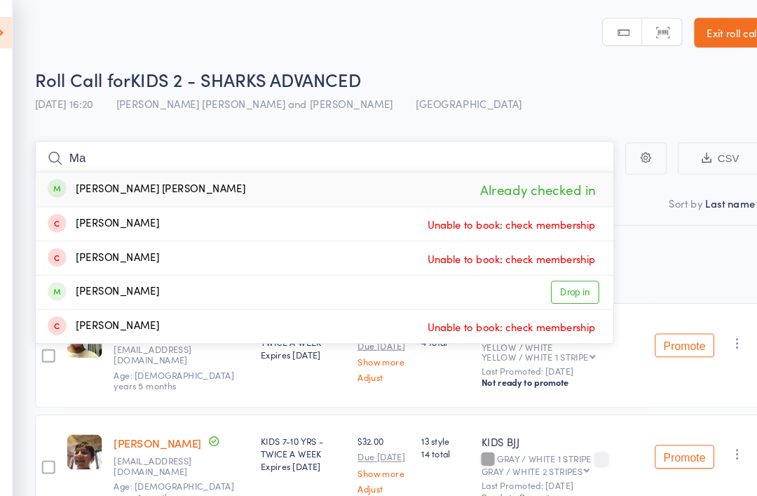
type input "M"
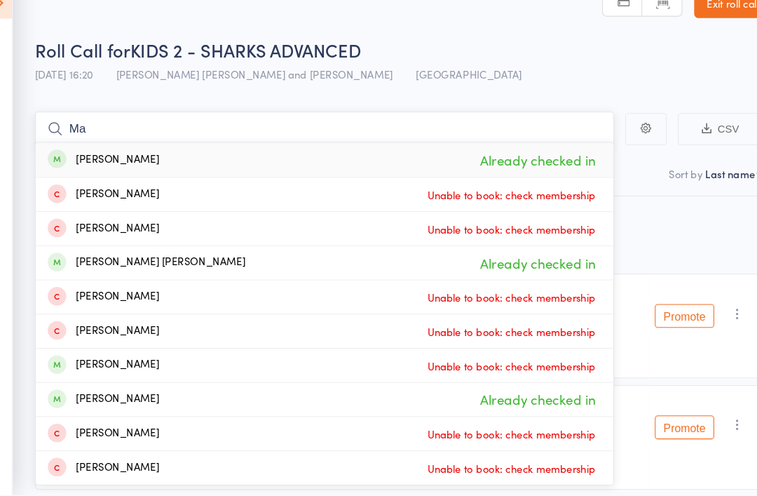
type input "M"
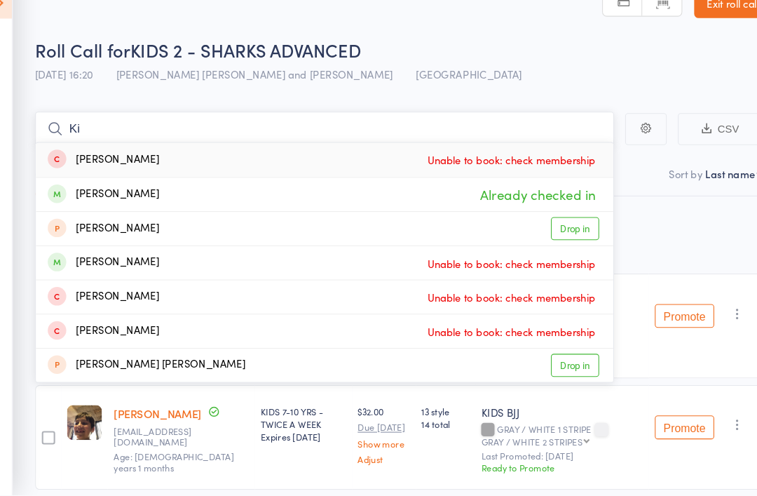
type input "K"
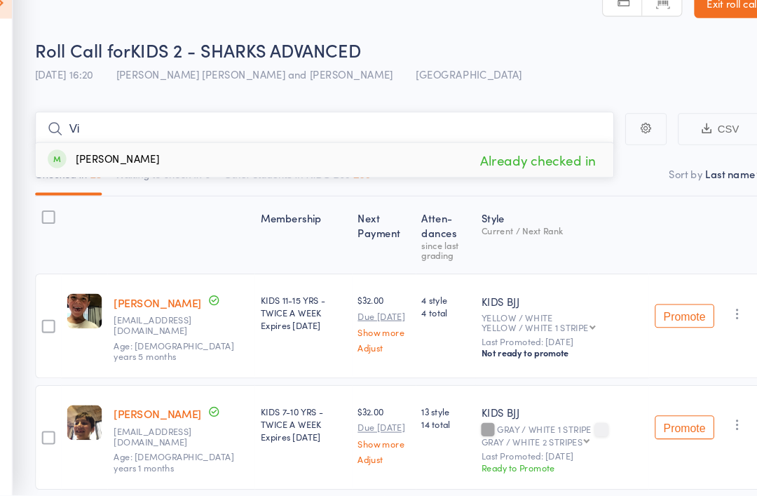
type input "V"
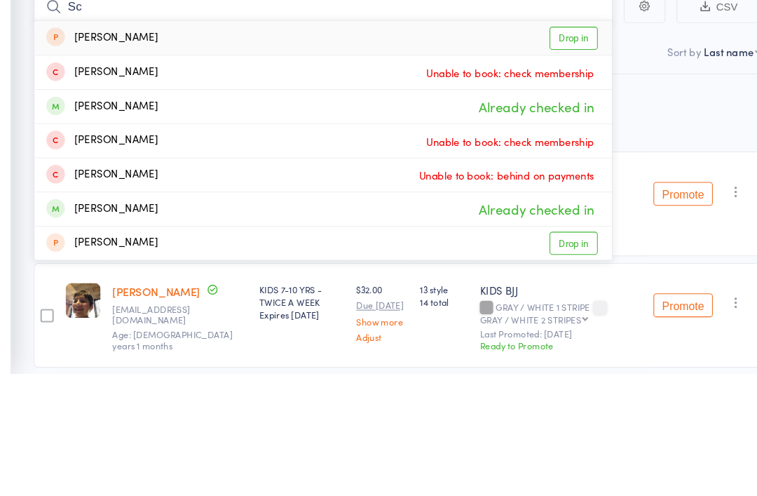
type input "S"
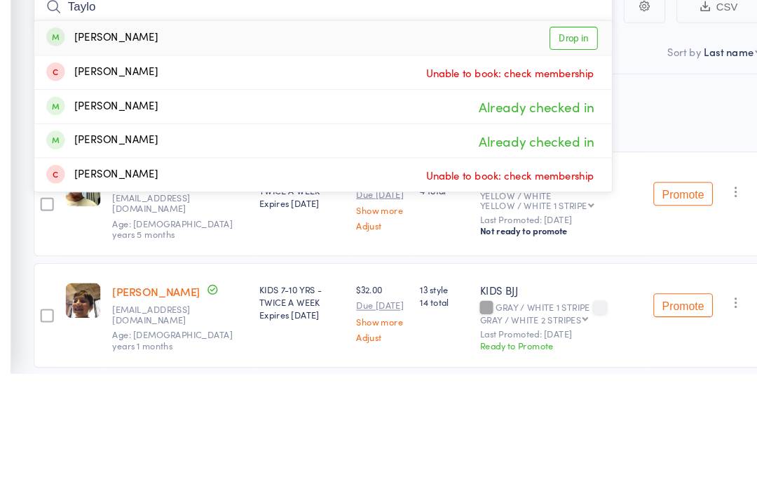
type input "Taylo"
click at [537, 168] on link "Drop in" at bounding box center [559, 179] width 46 height 22
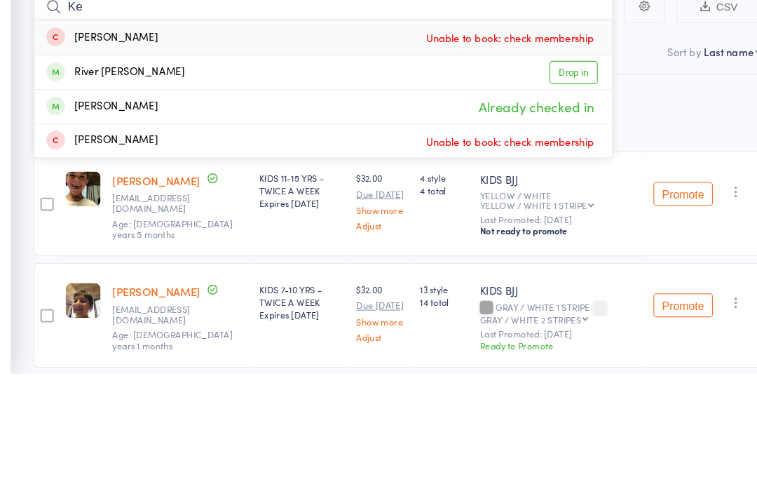
type input "K"
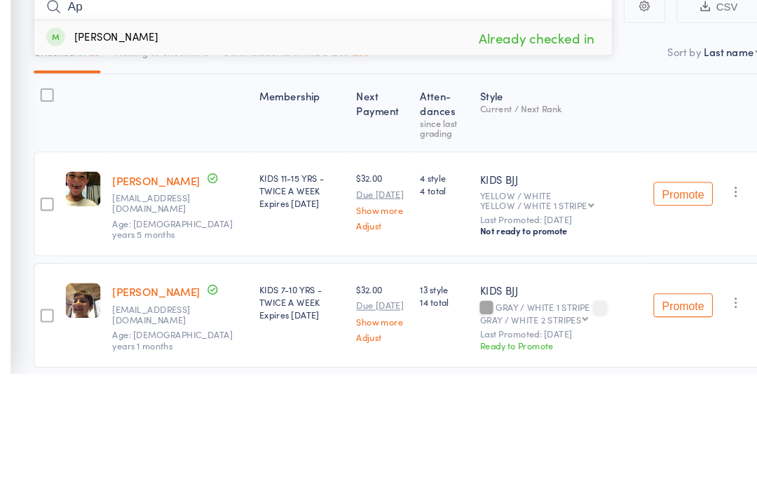
type input "A"
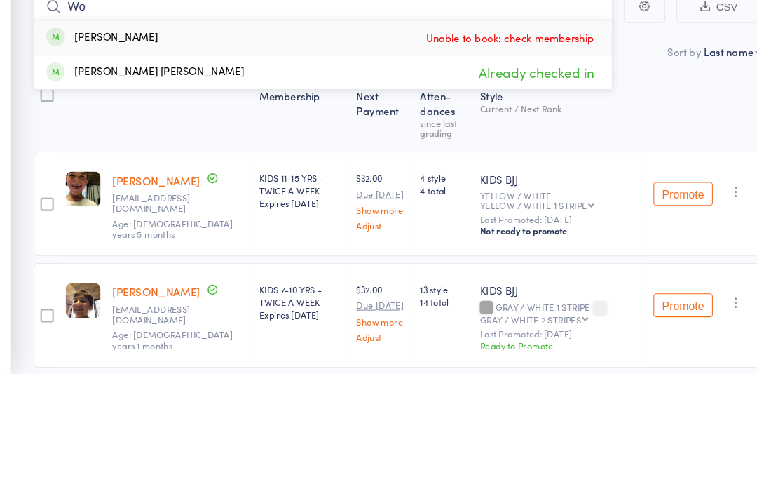
type input "W"
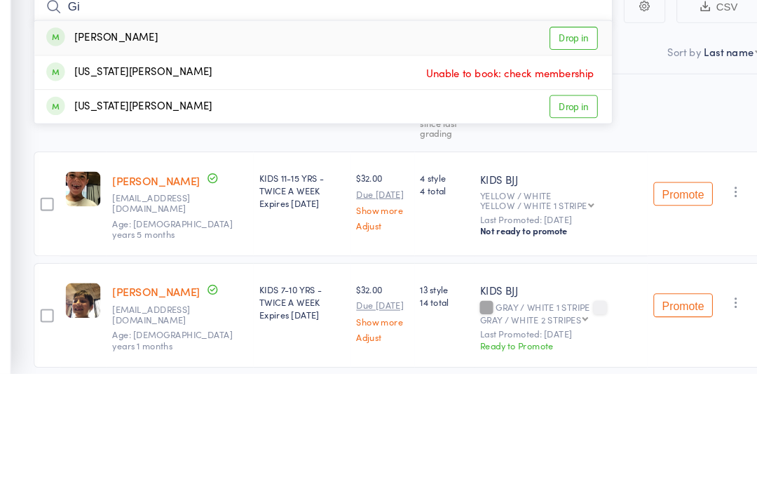
type input "G"
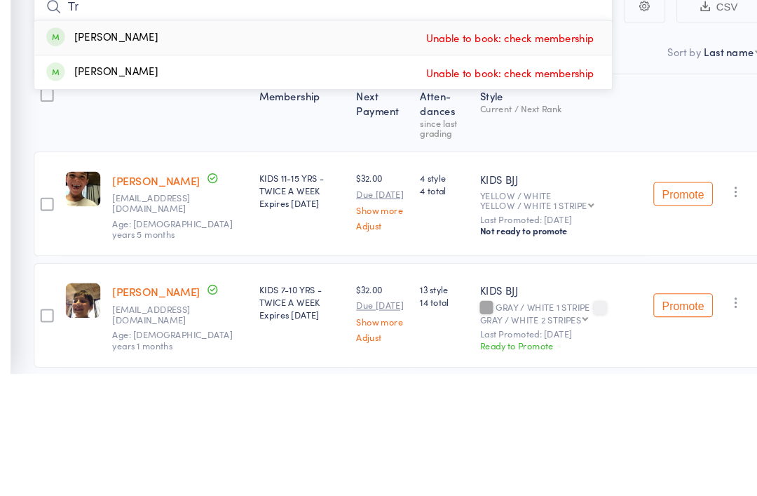
type input "T"
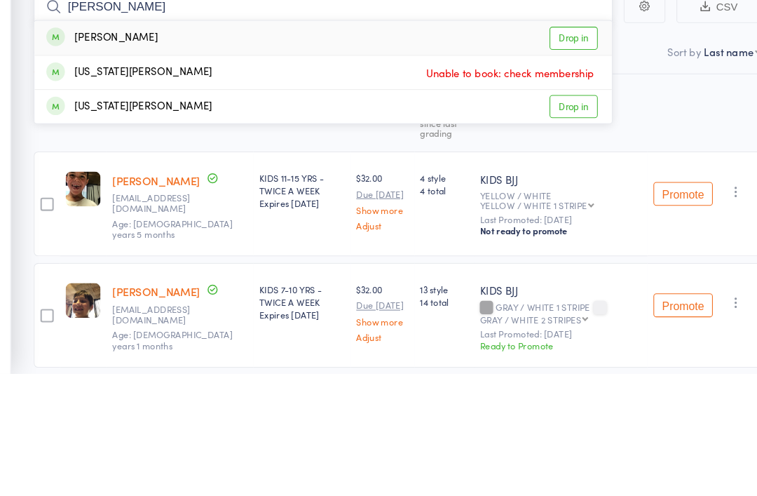
type input "Gia"
click at [548, 168] on link "Drop in" at bounding box center [559, 179] width 46 height 22
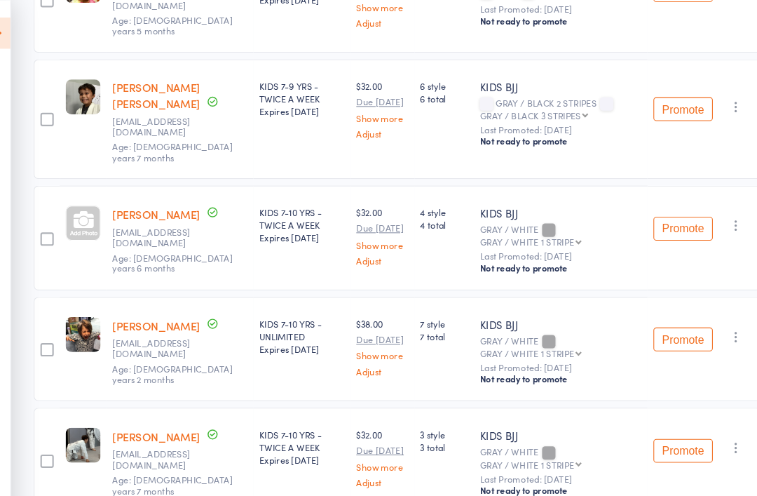
scroll to position [1525, 0]
click at [79, 194] on div at bounding box center [95, 210] width 33 height 33
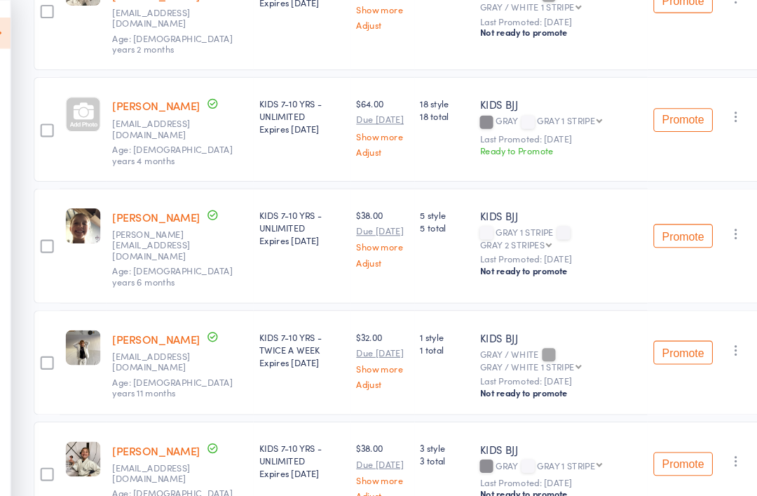
scroll to position [972, 0]
click at [79, 93] on div at bounding box center [95, 109] width 33 height 33
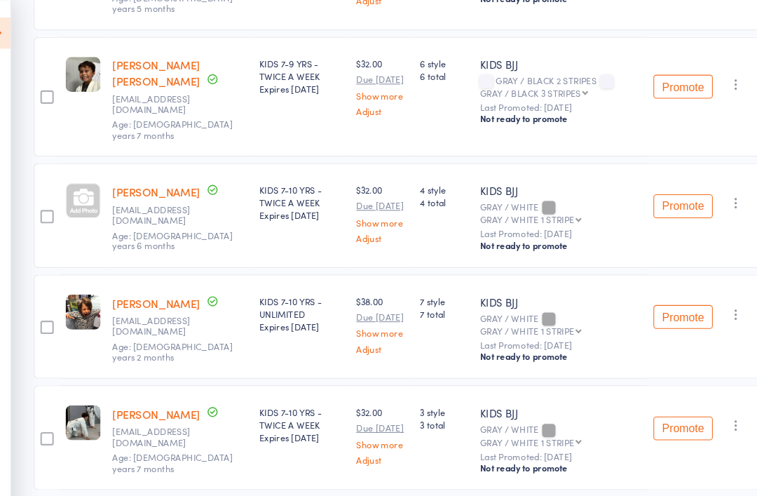
scroll to position [1546, 0]
click at [79, 173] on div at bounding box center [95, 189] width 33 height 33
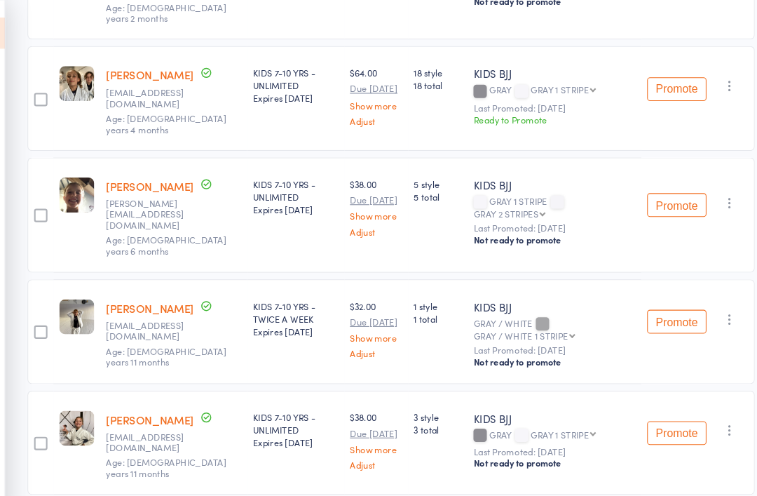
scroll to position [1001, 0]
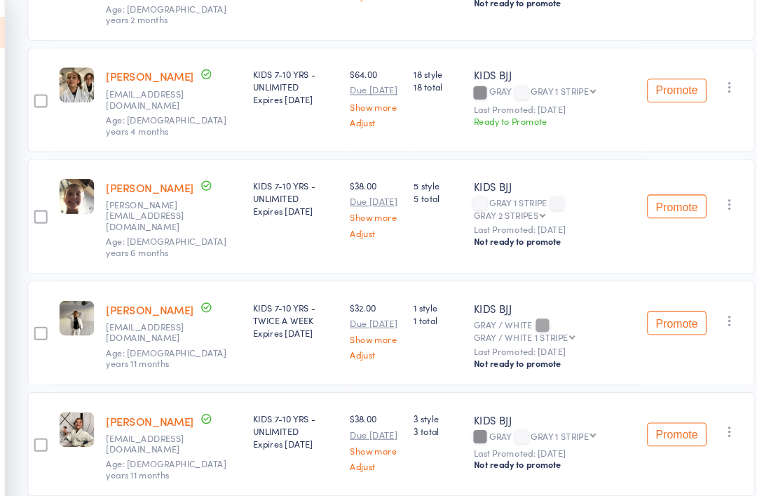
click at [642, 74] on button "Promote" at bounding box center [663, 85] width 56 height 22
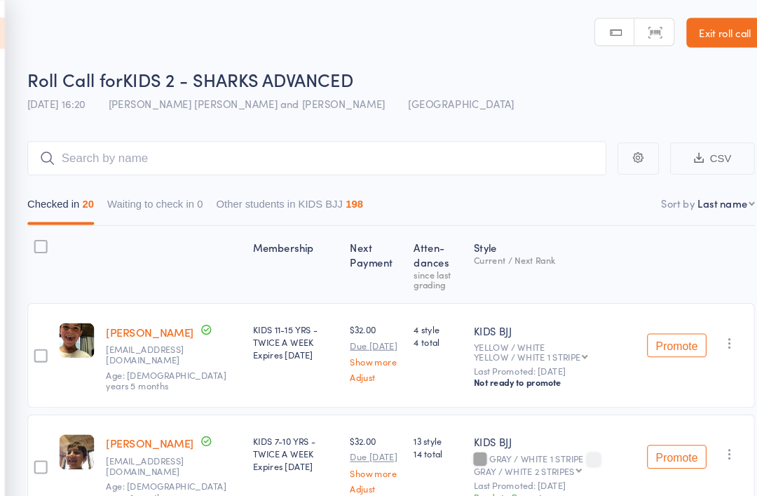
scroll to position [0, 0]
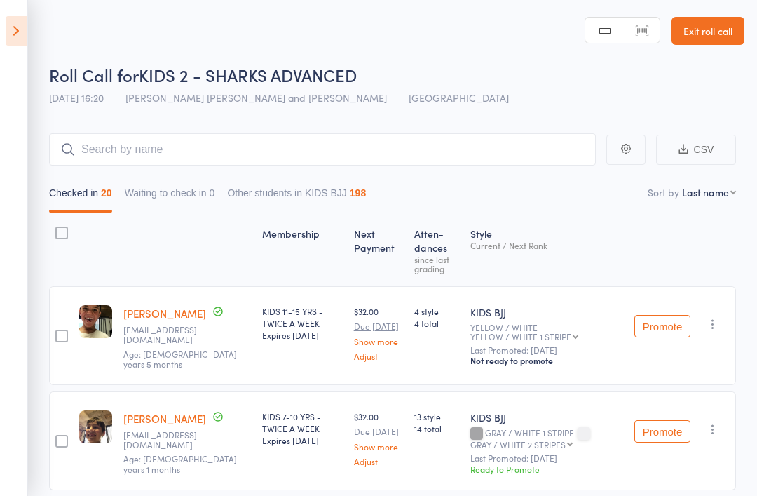
click at [25, 27] on icon at bounding box center [17, 30] width 22 height 29
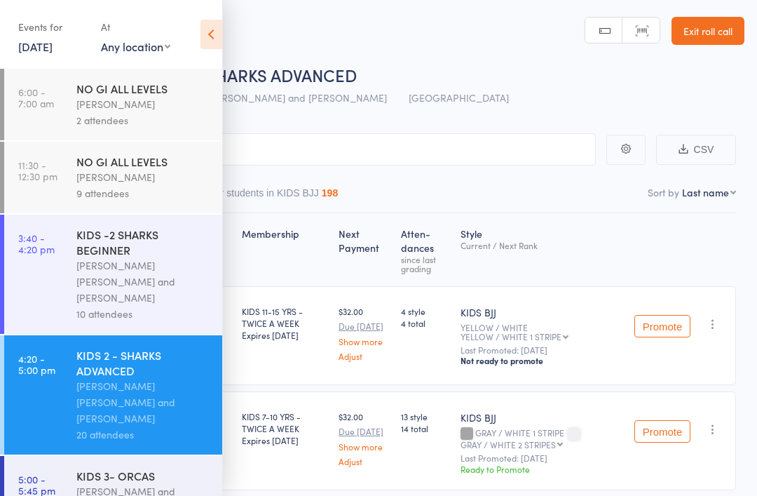
click at [156, 468] on div "KIDS 3- ORCAS" at bounding box center [143, 475] width 134 height 15
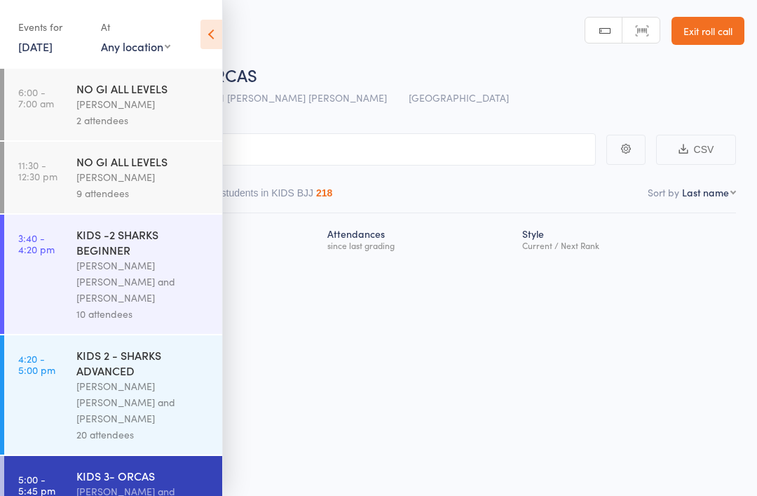
click at [201, 30] on icon at bounding box center [212, 34] width 22 height 29
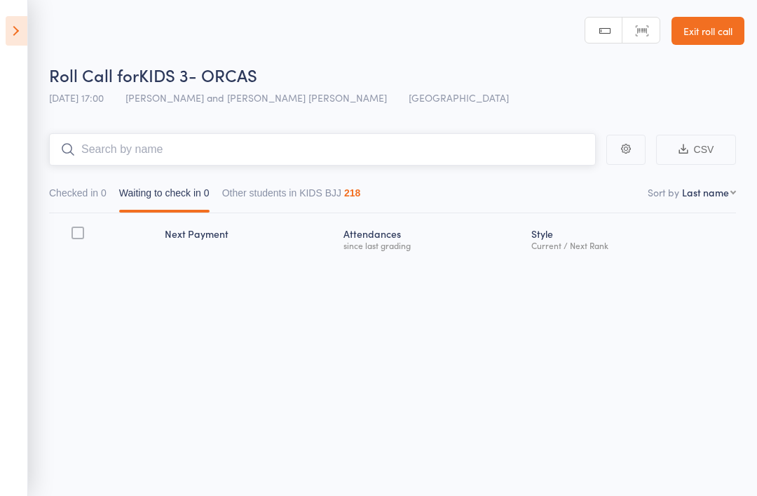
click at [275, 143] on input "search" at bounding box center [322, 149] width 547 height 32
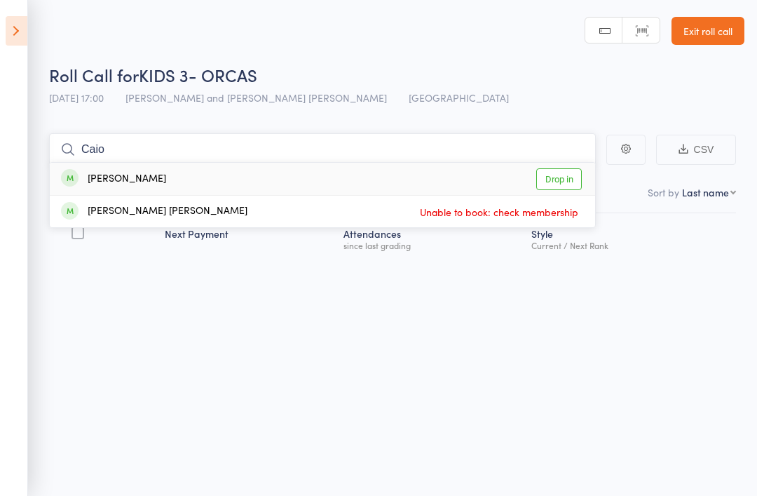
type input "Caio"
click at [568, 187] on link "Drop in" at bounding box center [559, 179] width 46 height 22
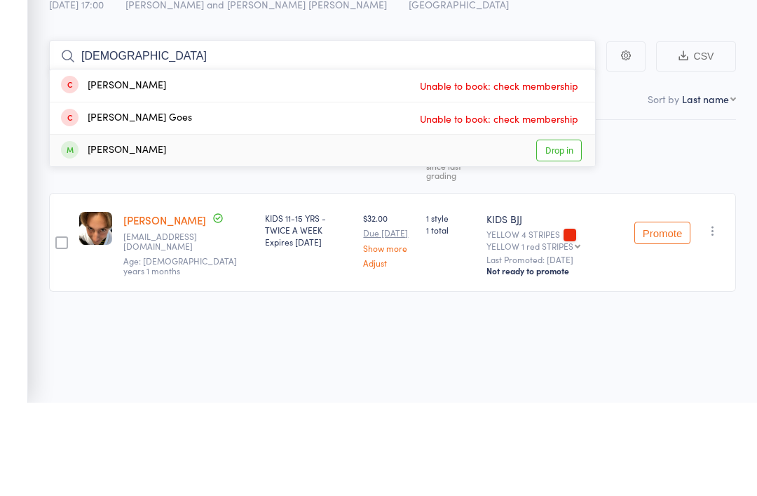
type input "God"
click at [567, 233] on link "Drop in" at bounding box center [559, 244] width 46 height 22
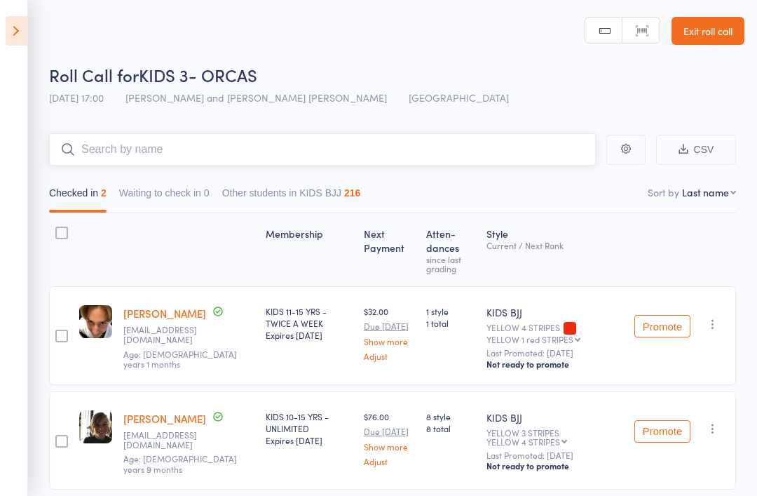
click at [222, 158] on input "search" at bounding box center [322, 149] width 547 height 32
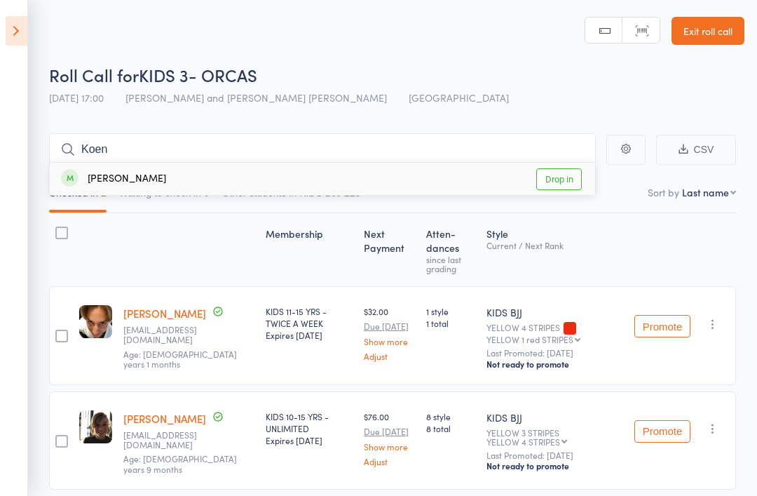
click at [480, 59] on header "Roll Call for KIDS 3- ORCAS 13 Aug 17:00 Philipe Glazer and Miguel Alencar Flor…" at bounding box center [378, 56] width 757 height 112
click at [140, 138] on input "Koen" at bounding box center [322, 149] width 547 height 32
click at [141, 142] on input "Koen" at bounding box center [322, 149] width 547 height 32
click at [426, 154] on input "Koen" at bounding box center [322, 149] width 547 height 32
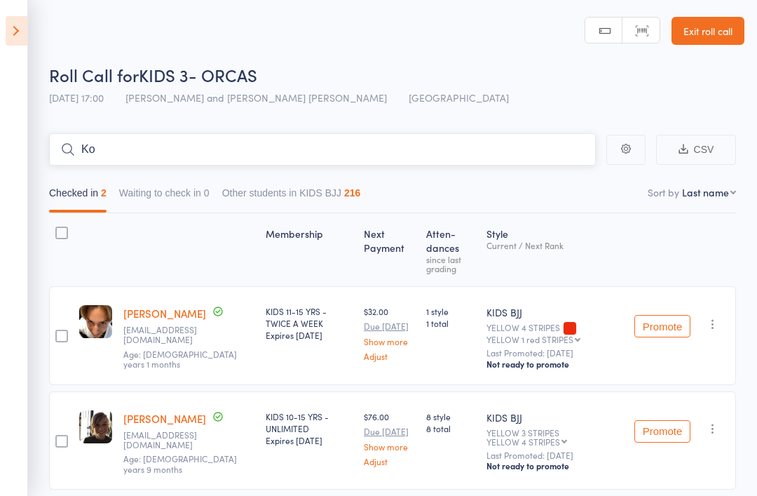
type input "K"
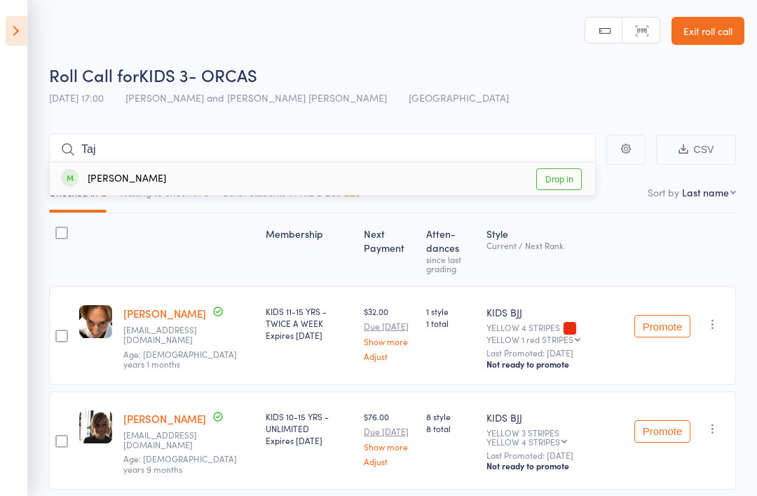
click at [542, 85] on div "Roll Call for KIDS 3- ORCAS" at bounding box center [397, 74] width 696 height 23
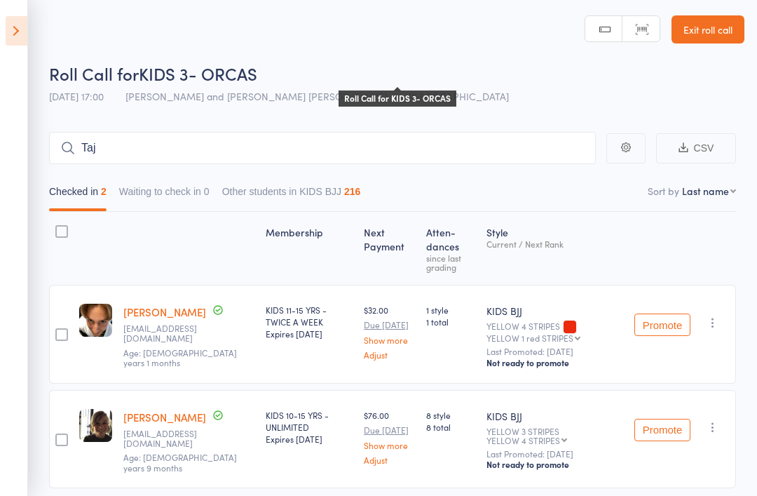
scroll to position [12, 0]
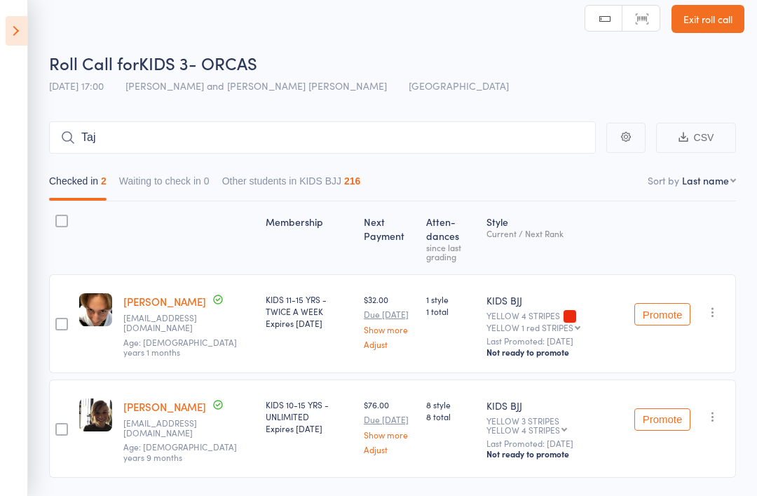
click at [486, 116] on main "Taj CSV Checked in 2 Waiting to check in 0 Other students in KIDS BJJ 216 Sort …" at bounding box center [378, 320] width 757 height 440
click at [313, 123] on input "Taj" at bounding box center [322, 137] width 547 height 32
click at [140, 135] on input "Taj" at bounding box center [322, 137] width 547 height 32
type input "T"
click at [162, 136] on input "Lachie" at bounding box center [322, 137] width 547 height 32
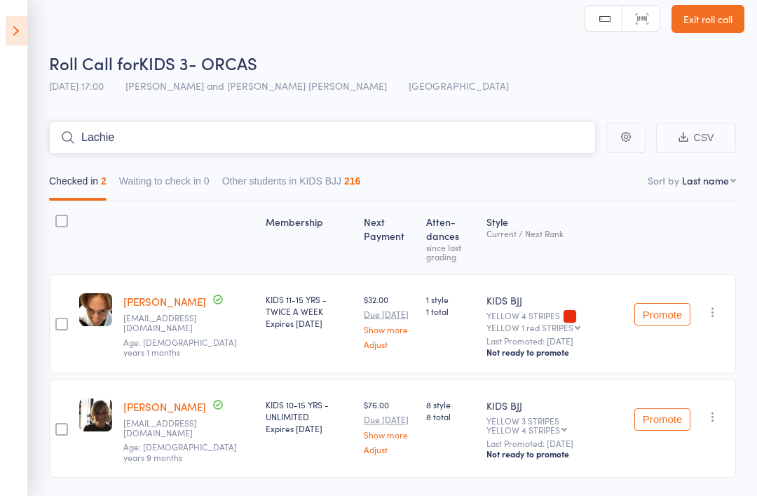
click at [302, 122] on input "Lachie" at bounding box center [322, 137] width 547 height 32
click at [316, 136] on input "Lachie" at bounding box center [322, 137] width 547 height 32
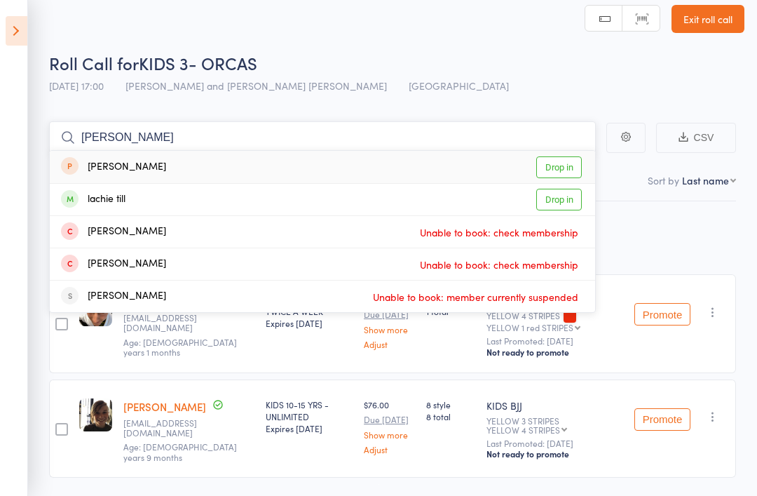
type input "Lach"
click at [562, 201] on link "Drop in" at bounding box center [559, 200] width 46 height 22
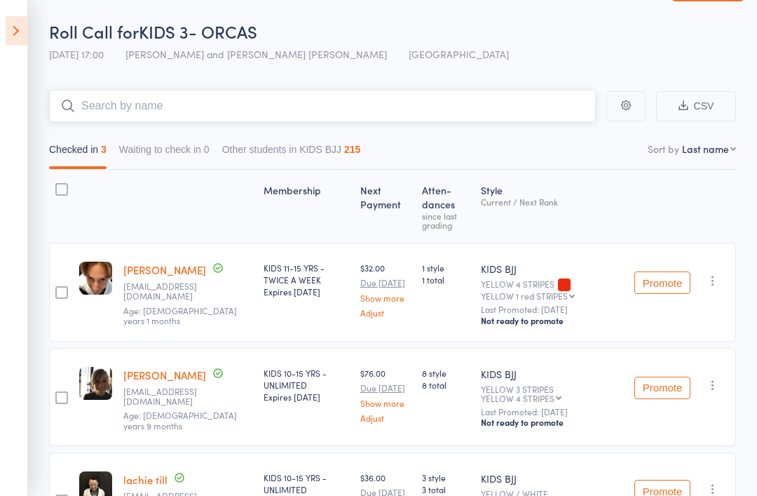
scroll to position [0, 0]
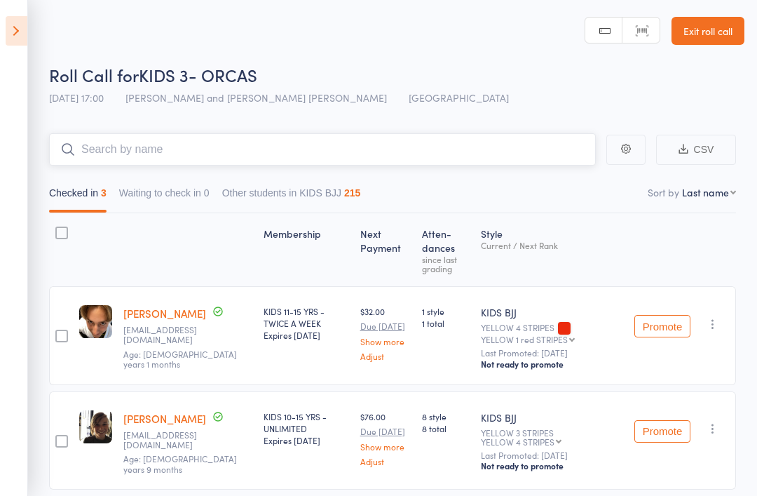
click at [122, 148] on input "search" at bounding box center [322, 149] width 547 height 32
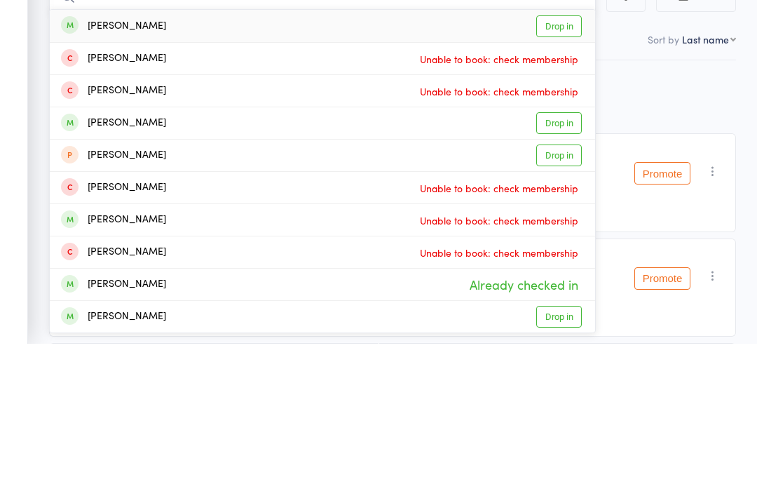
type input "Max"
click at [140, 268] on div "maxwell Ruby" at bounding box center [113, 276] width 105 height 16
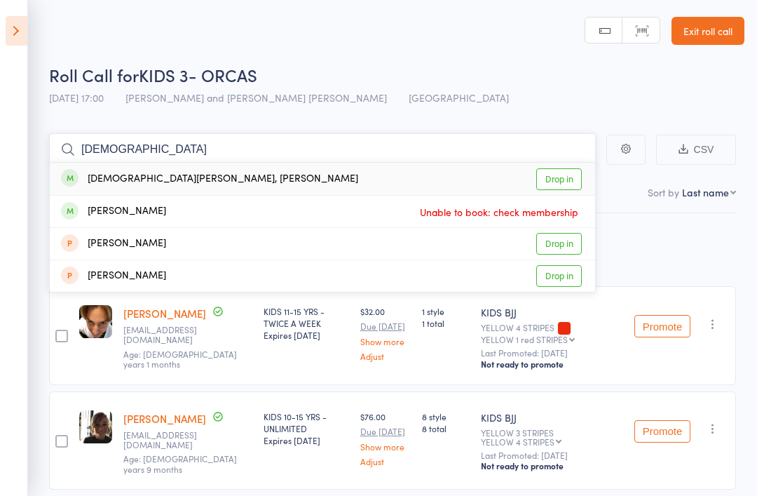
type input "Christian"
click at [570, 182] on link "Drop in" at bounding box center [559, 179] width 46 height 22
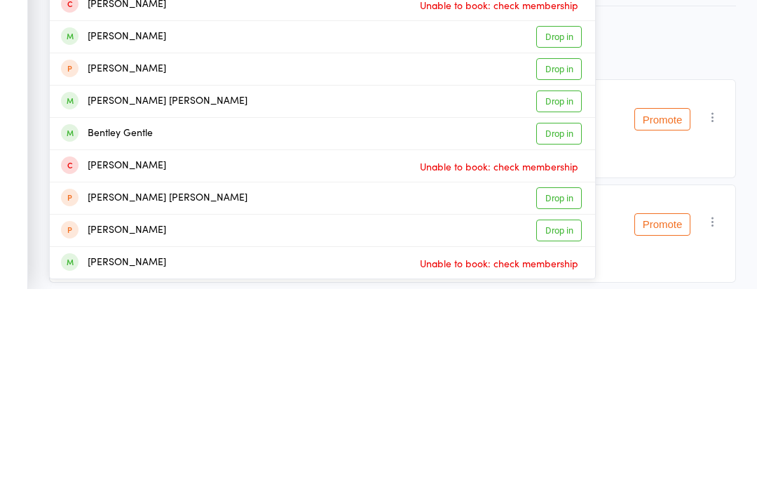
type input "Ben"
click at [579, 297] on link "Drop in" at bounding box center [559, 308] width 46 height 22
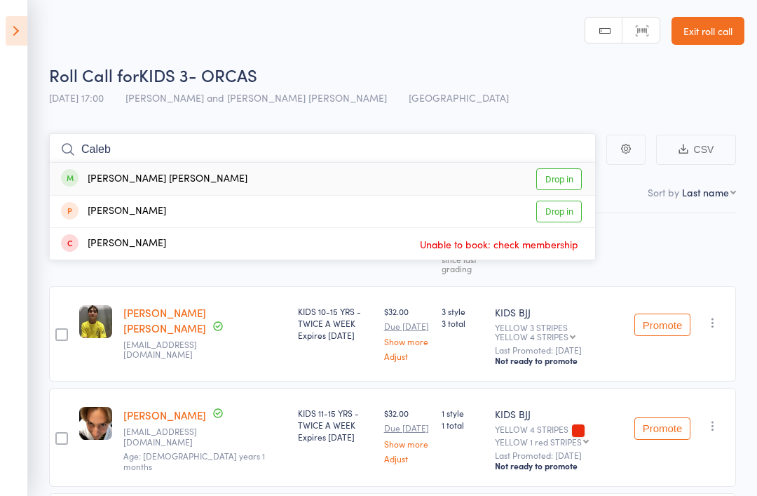
type input "Caleb"
click at [562, 169] on link "Drop in" at bounding box center [559, 179] width 46 height 22
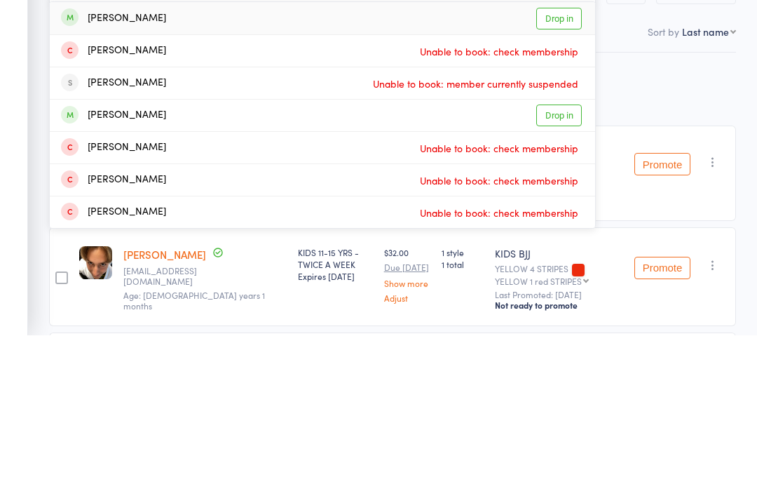
type input "Sonny"
click at [562, 265] on link "Drop in" at bounding box center [559, 276] width 46 height 22
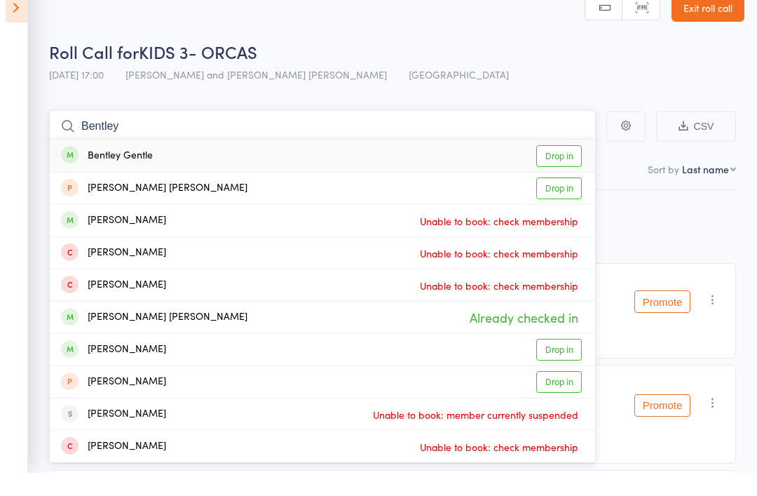
type input "Bentley"
click at [562, 168] on link "Drop in" at bounding box center [559, 179] width 46 height 22
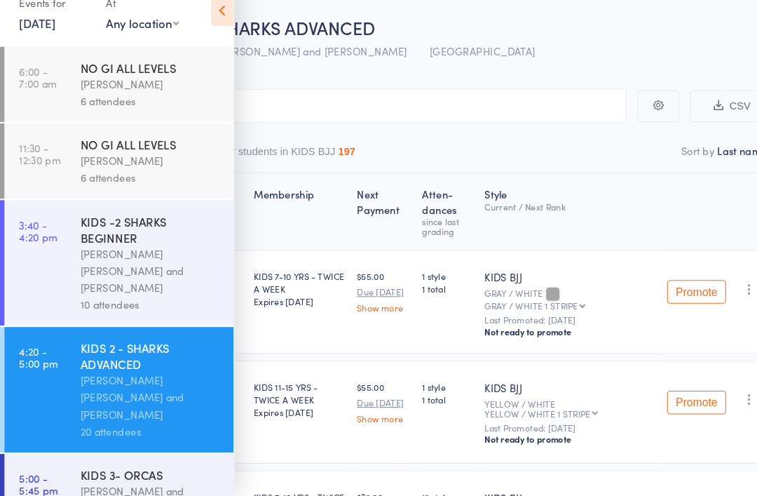
click at [694, 17] on link "Exit roll call" at bounding box center [708, 6] width 73 height 28
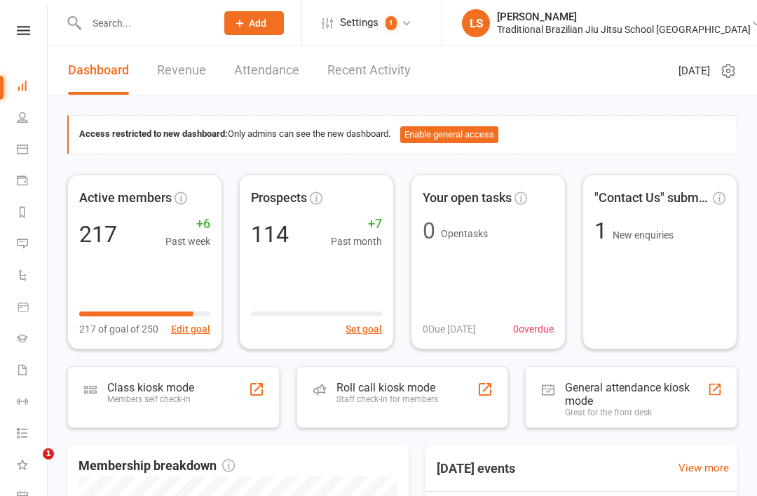
click at [116, 22] on input "text" at bounding box center [144, 23] width 124 height 20
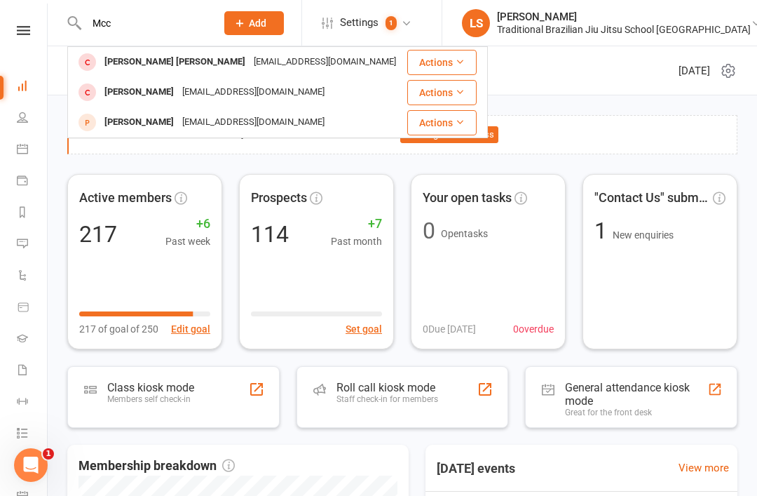
type input "Mcc"
click at [118, 121] on div "Luca McCulloch" at bounding box center [139, 122] width 78 height 20
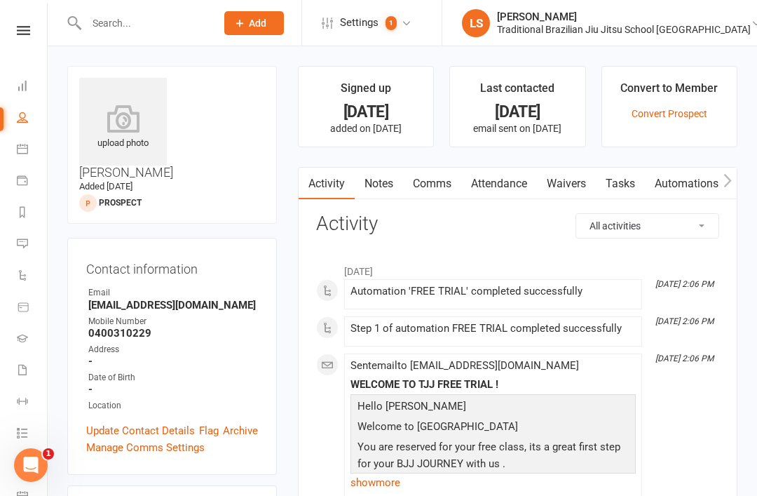
click at [115, 30] on input "text" at bounding box center [144, 23] width 124 height 20
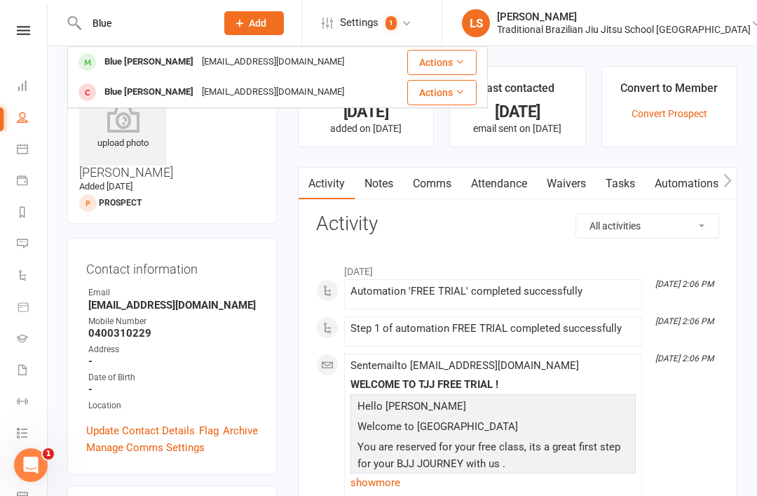
type input "Blue"
click at [130, 65] on div "Blue McCulloch" at bounding box center [148, 62] width 97 height 20
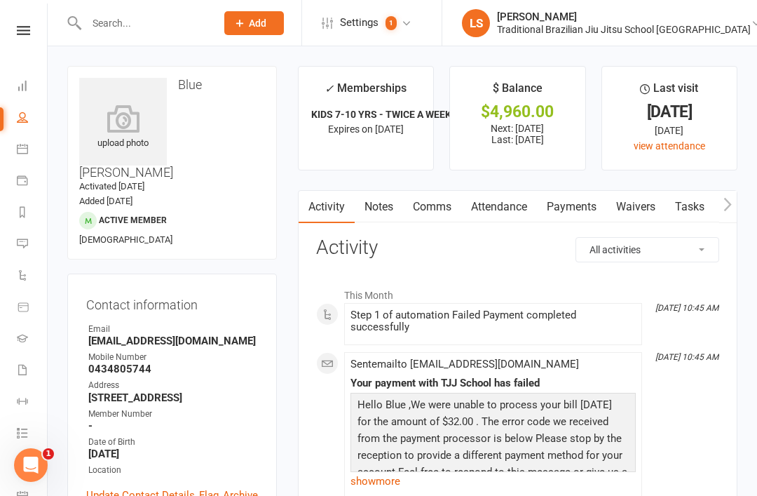
click at [562, 213] on link "Payments" at bounding box center [571, 207] width 69 height 32
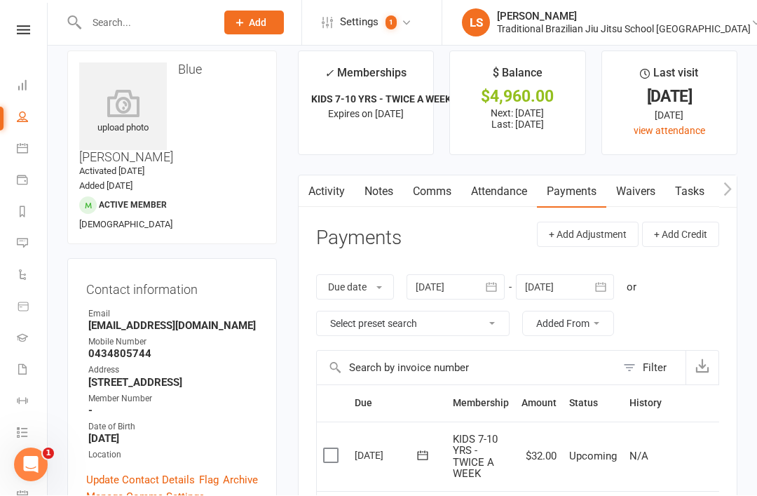
scroll to position [15, 0]
click at [128, 117] on icon at bounding box center [123, 103] width 88 height 28
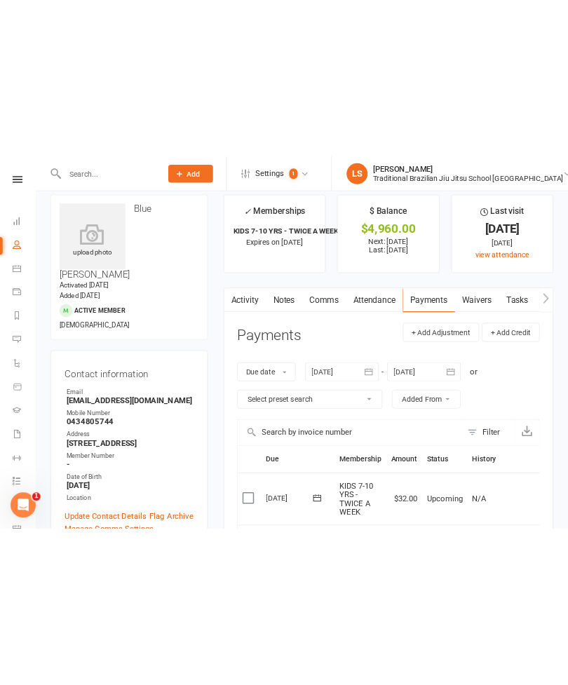
scroll to position [0, 0]
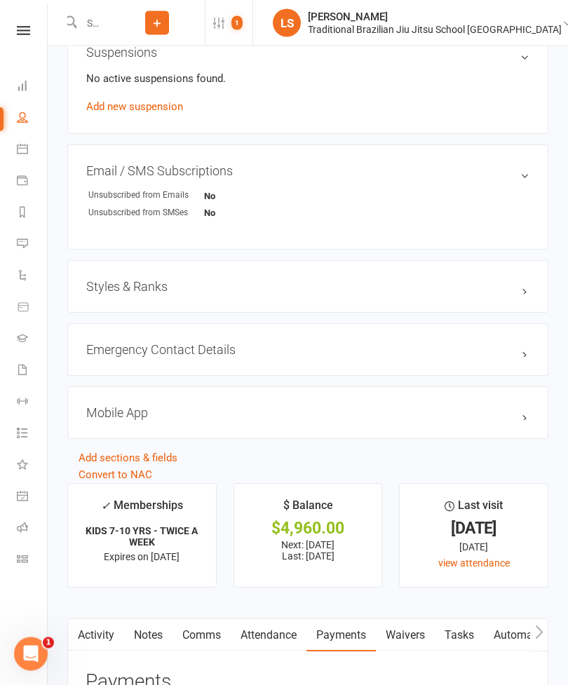
click at [104, 289] on h3 "Styles & Ranks" at bounding box center [307, 287] width 443 height 15
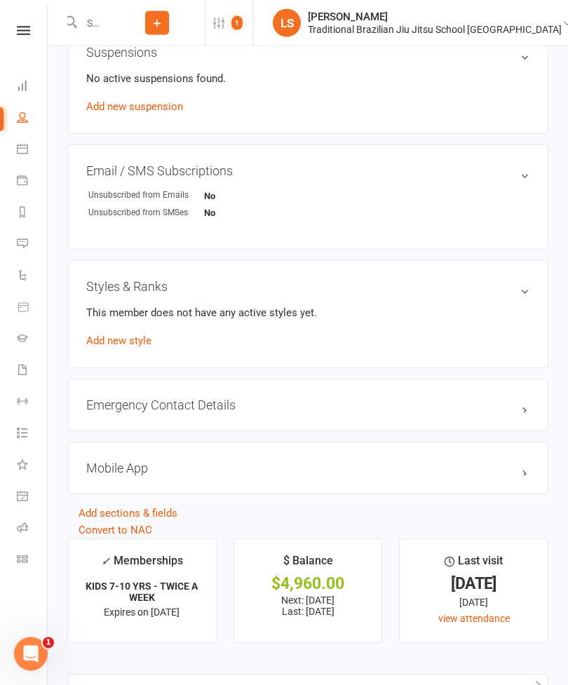
scroll to position [844, 0]
click at [108, 340] on link "Add new style" at bounding box center [118, 341] width 65 height 13
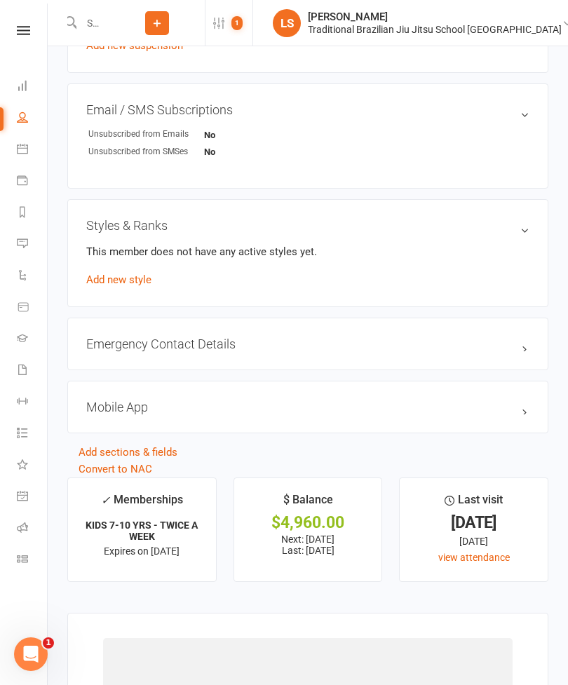
scroll to position [907, 0]
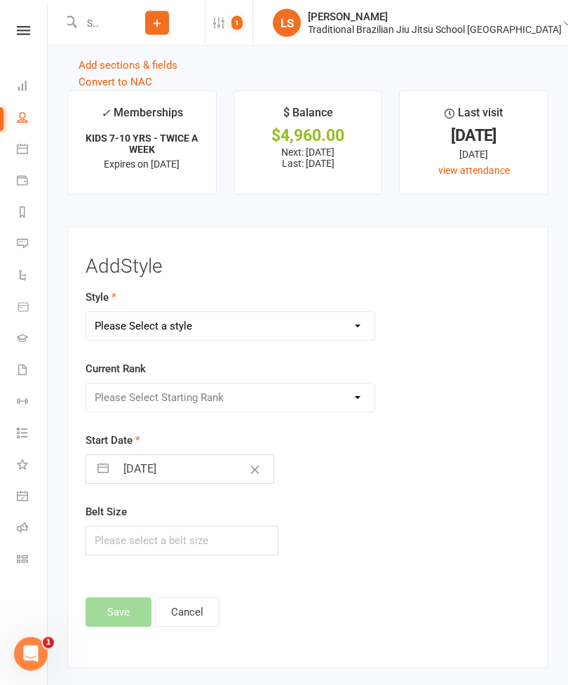
click at [128, 332] on select "Please Select a style BJJ ADULTS HOLLIDAYS KIDS BJJ" at bounding box center [230, 327] width 288 height 28
select select "2859"
click at [105, 403] on select "Please Select Starting Rank WHITE BELT WHITE BELT 1 STRIPE WHITE BELT 2 STRIPES…" at bounding box center [230, 398] width 288 height 28
select select "30415"
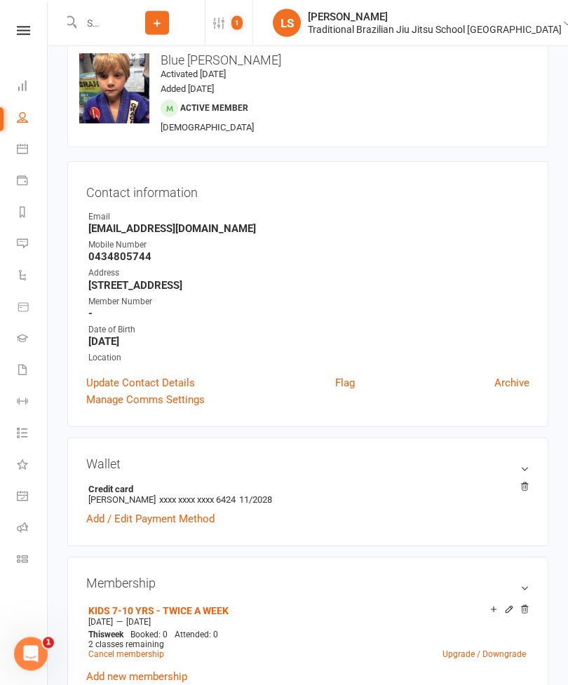
scroll to position [0, 0]
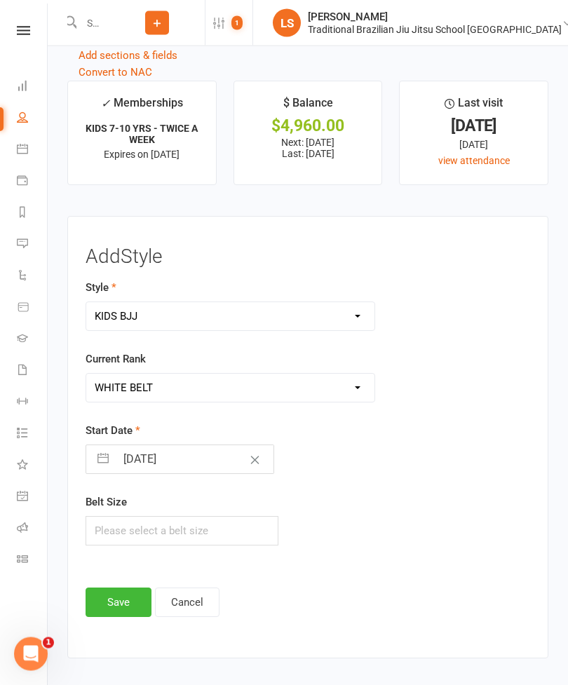
click at [140, 464] on input "13 Aug 2025" at bounding box center [195, 460] width 158 height 28
select select "6"
select select "2025"
select select "7"
select select "2025"
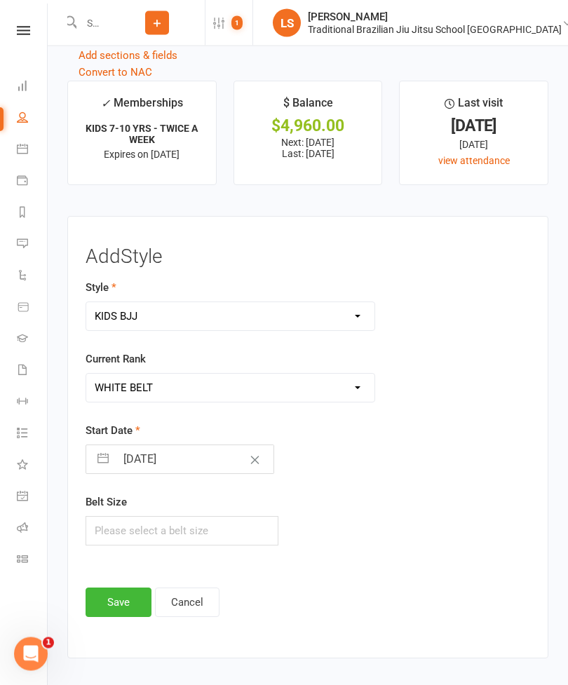
select select "8"
select select "2025"
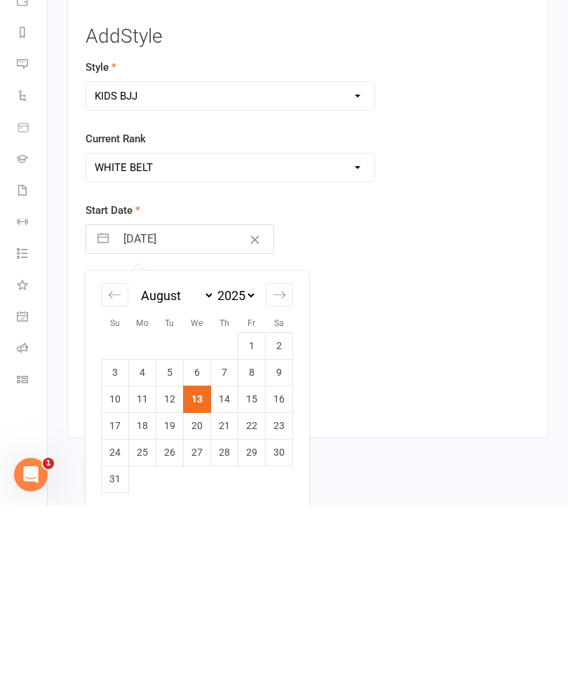
click at [114, 468] on icon "Move backward to switch to the previous month." at bounding box center [114, 474] width 13 height 13
select select "5"
select select "2025"
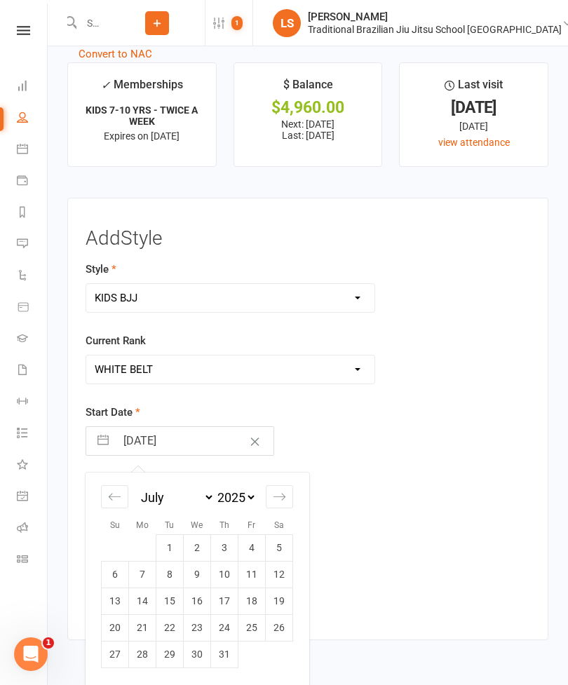
click at [194, 495] on td "23" at bounding box center [197, 627] width 27 height 27
type input "23 Jul 2025"
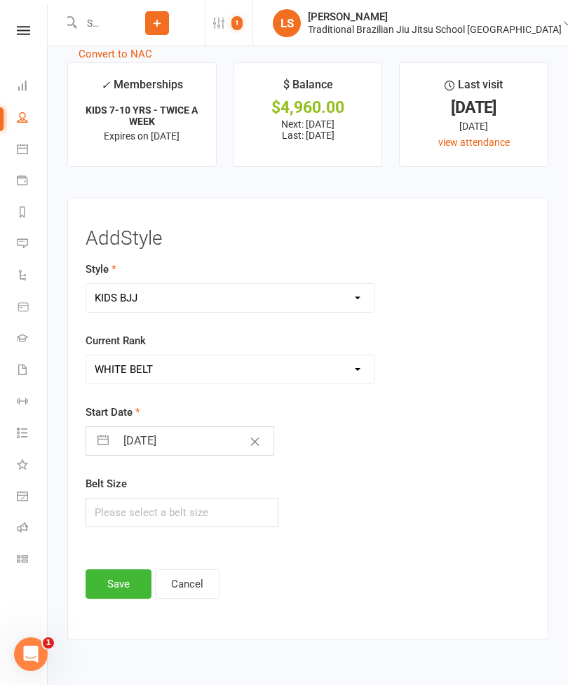
click at [100, 495] on button "Save" at bounding box center [119, 583] width 66 height 29
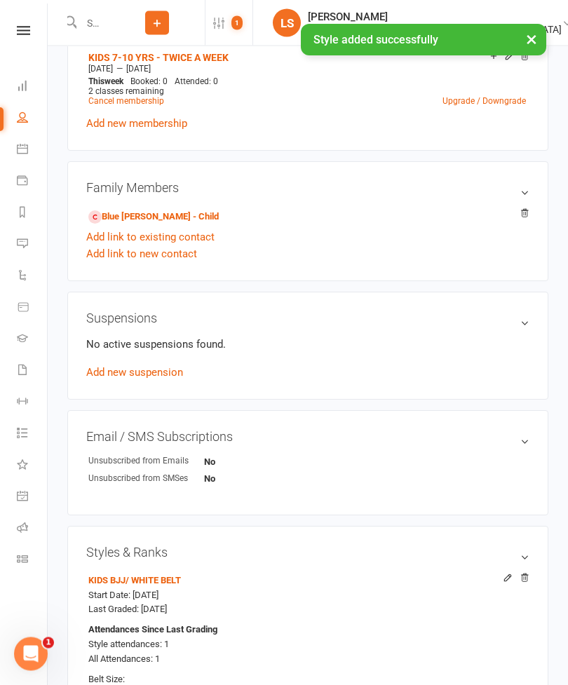
scroll to position [525, 0]
